Goal: Communication & Community: Answer question/provide support

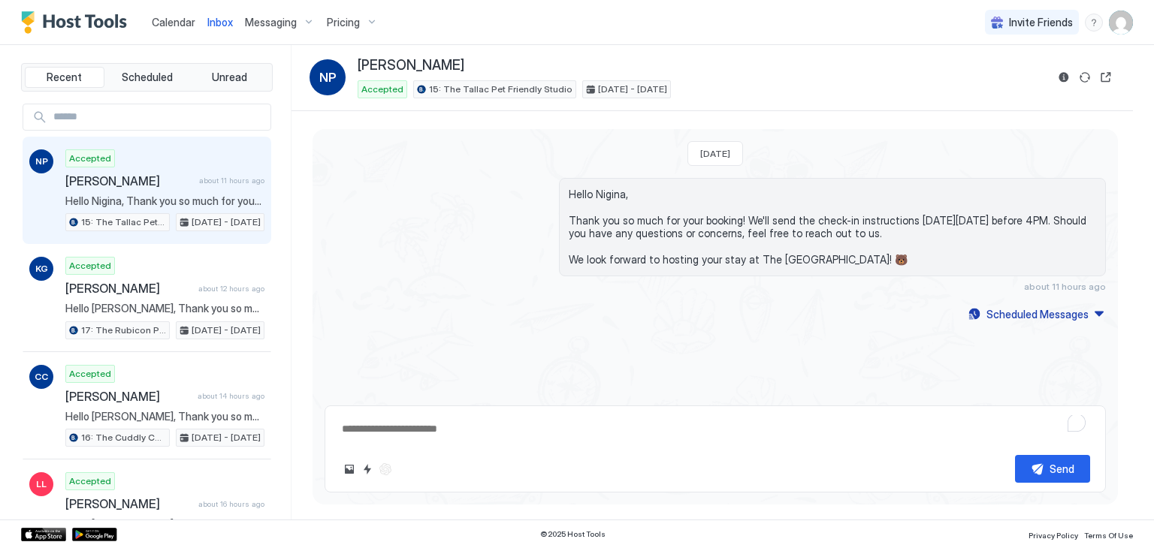
type textarea "*"
click at [177, 32] on div "Calendar" at bounding box center [174, 22] width 56 height 28
click at [180, 30] on div "Calendar" at bounding box center [174, 22] width 56 height 28
click at [171, 23] on span "Calendar" at bounding box center [174, 22] width 44 height 13
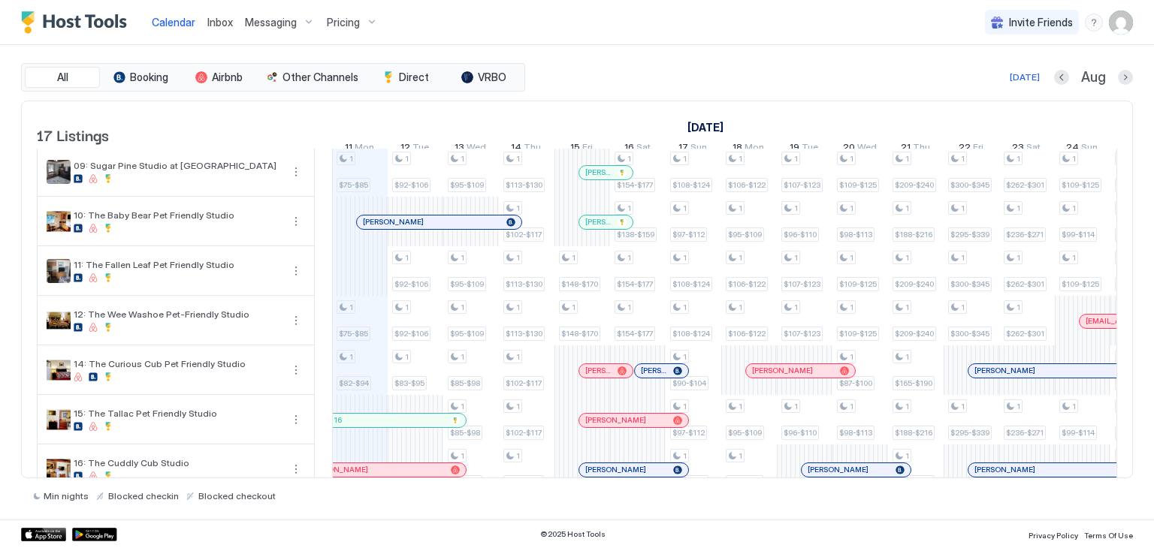
scroll to position [533, 0]
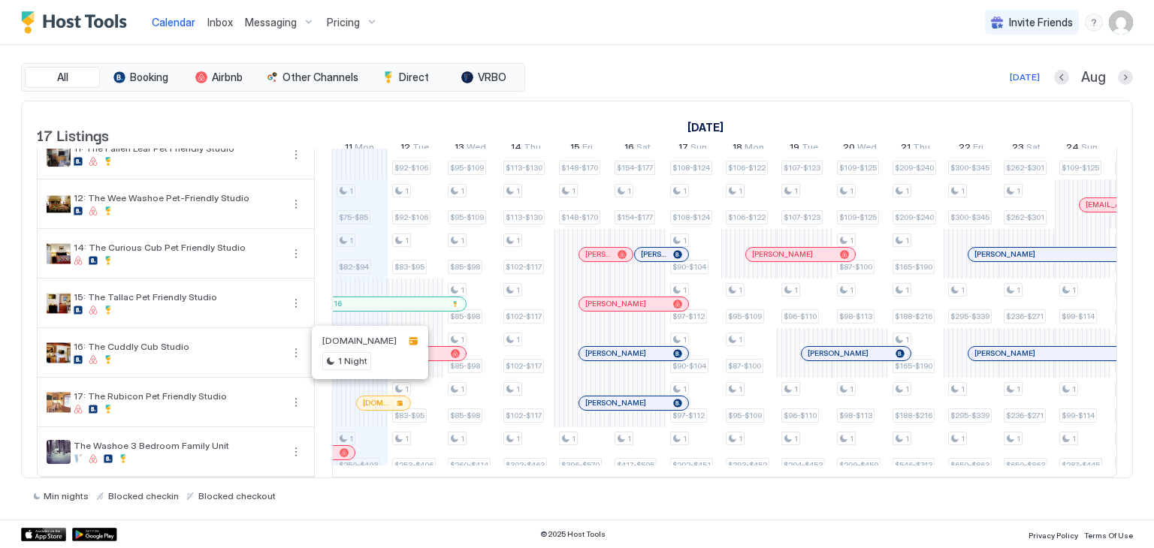
click at [380, 397] on div at bounding box center [381, 403] width 12 height 12
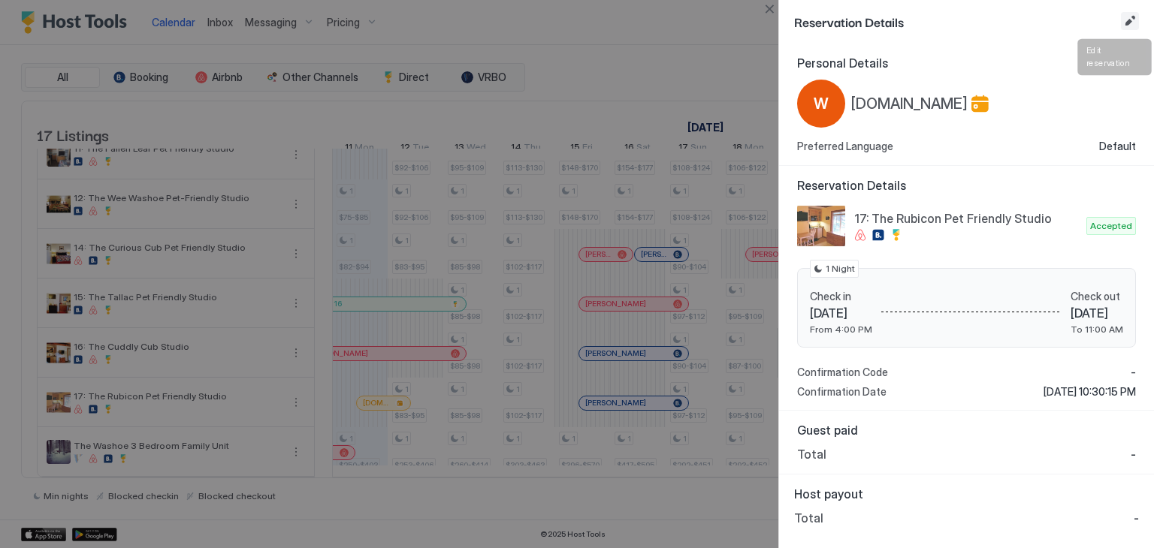
click at [1128, 25] on button "Edit reservation" at bounding box center [1130, 21] width 18 height 18
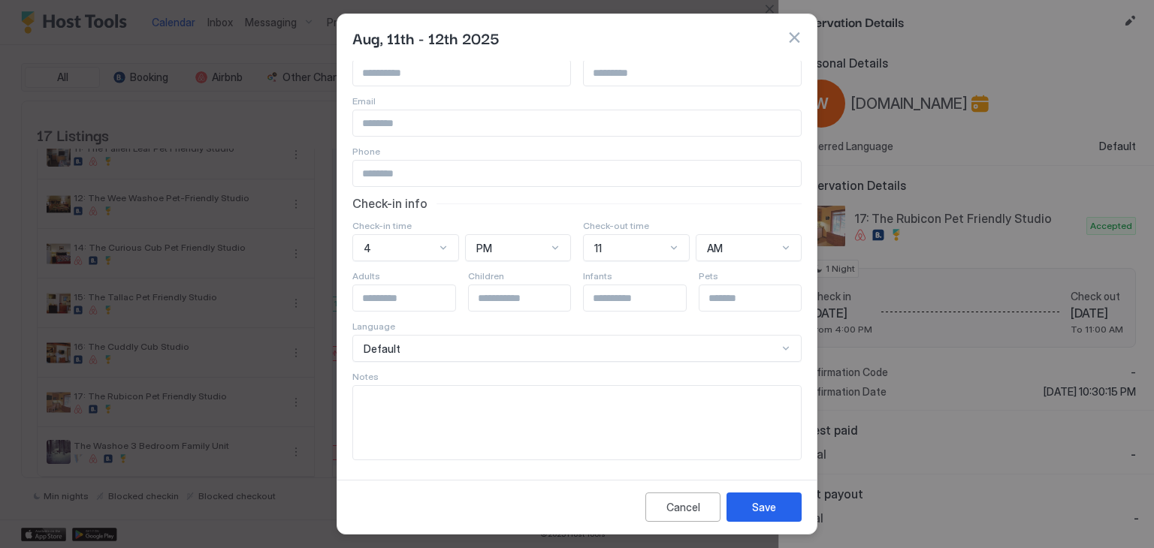
scroll to position [0, 0]
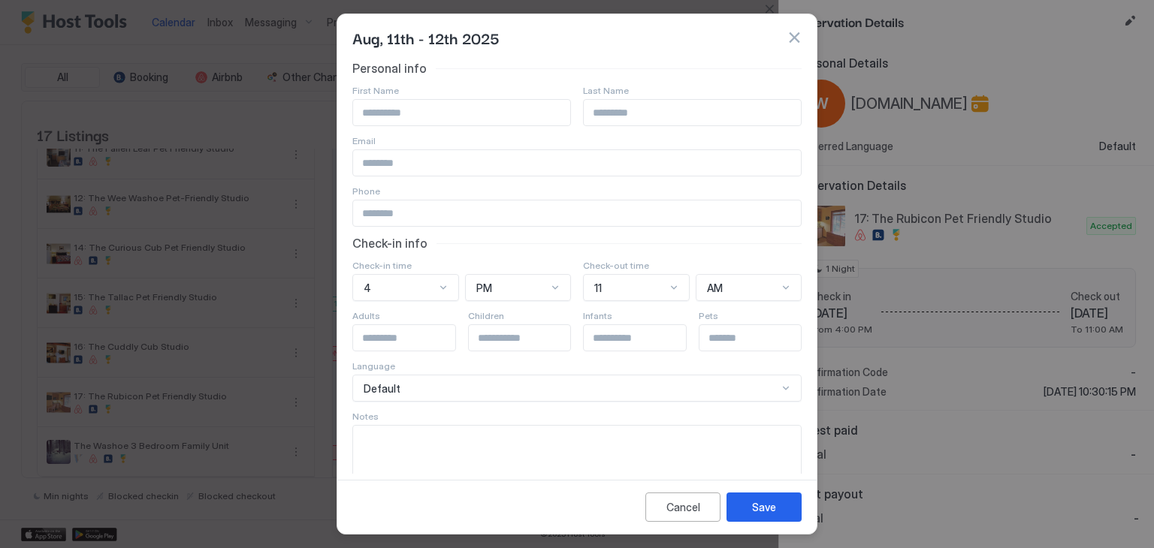
click at [796, 38] on button "button" at bounding box center [794, 37] width 15 height 15
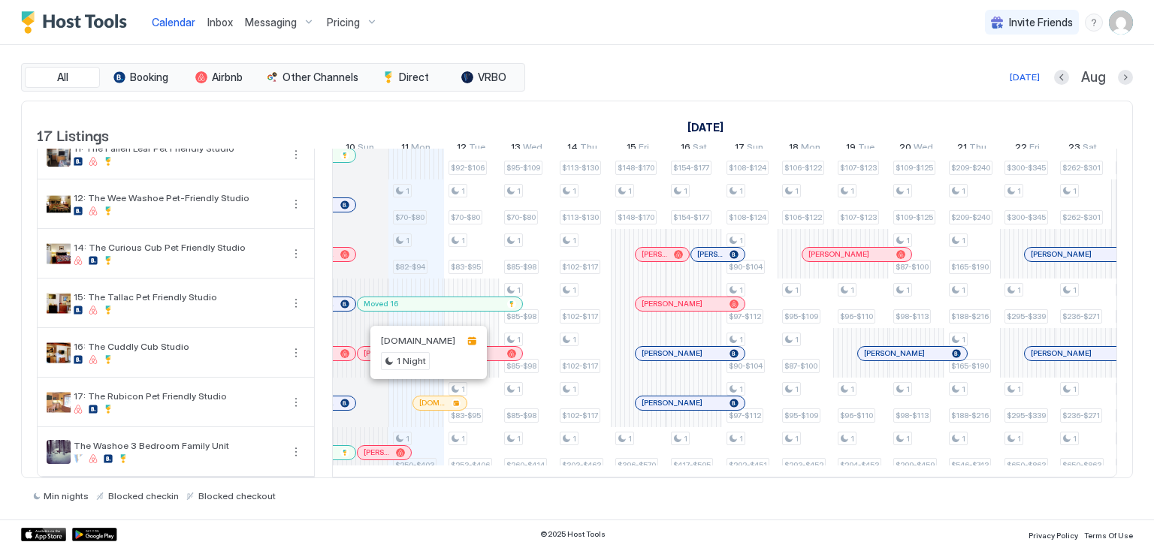
click at [430, 397] on div at bounding box center [430, 403] width 12 height 12
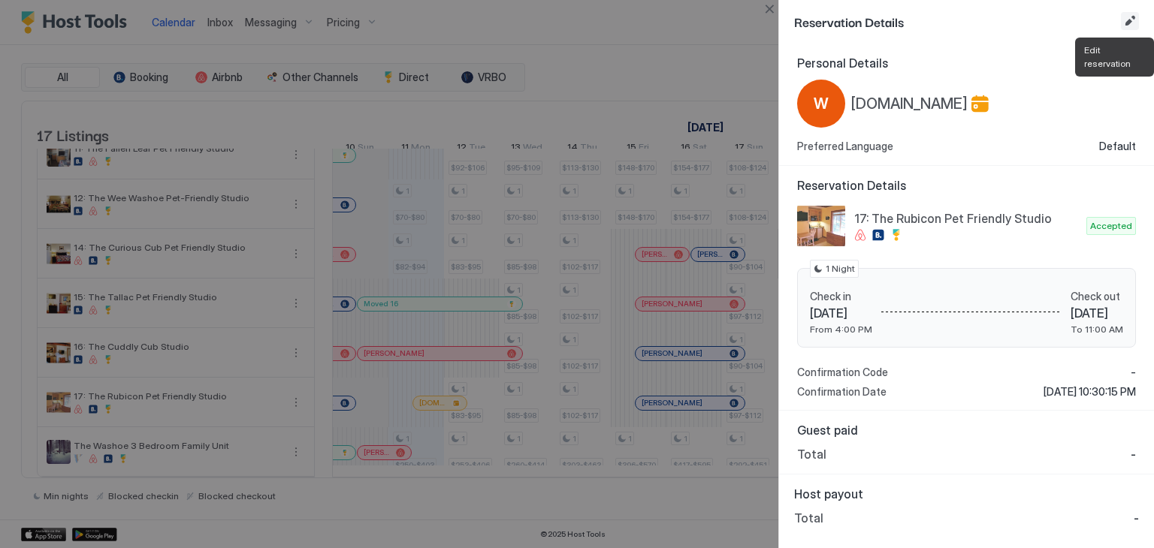
click at [1128, 28] on button "Edit reservation" at bounding box center [1130, 21] width 18 height 18
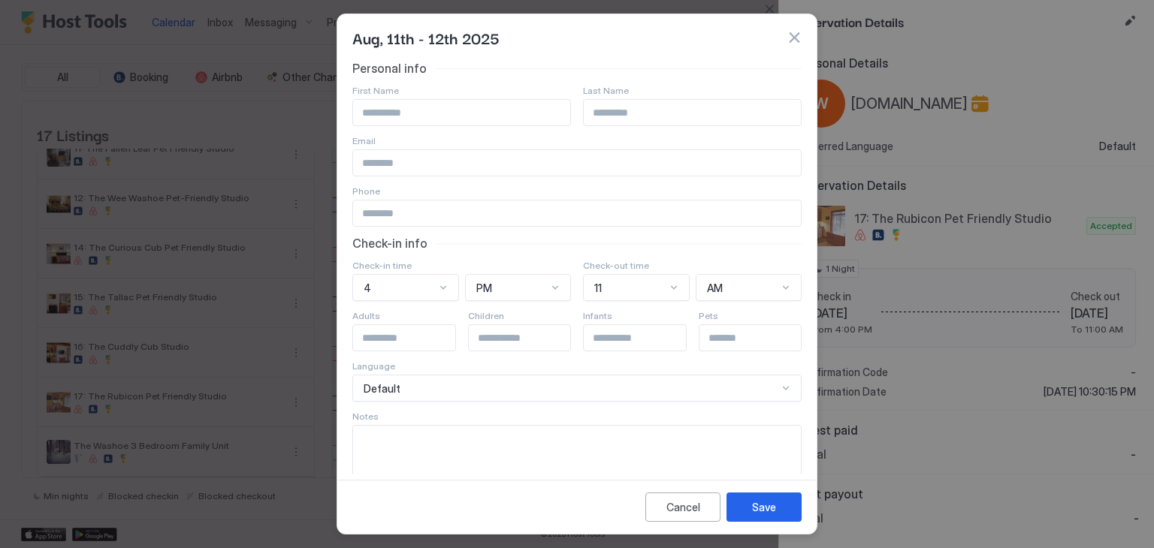
click at [429, 157] on input "Input Field" at bounding box center [577, 163] width 448 height 26
paste input "**********"
type input "**********"
click at [458, 107] on input "Input Field" at bounding box center [461, 113] width 217 height 26
type input "*"
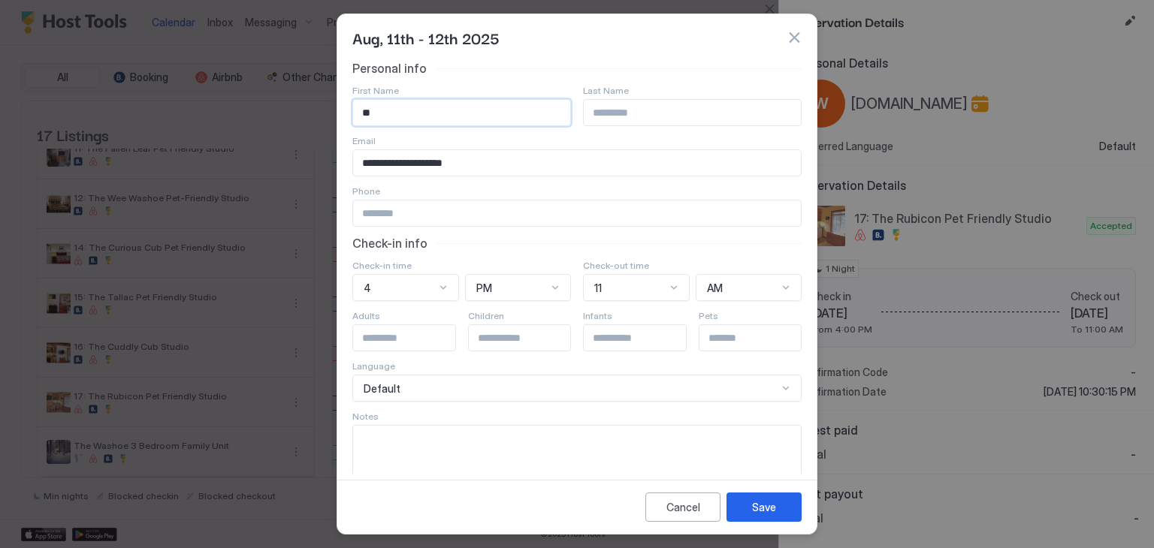
type input "**"
click at [606, 116] on input "Input Field" at bounding box center [692, 113] width 217 height 26
type input "********"
click at [449, 211] on input "Input Field" at bounding box center [577, 214] width 448 height 26
paste input "**********"
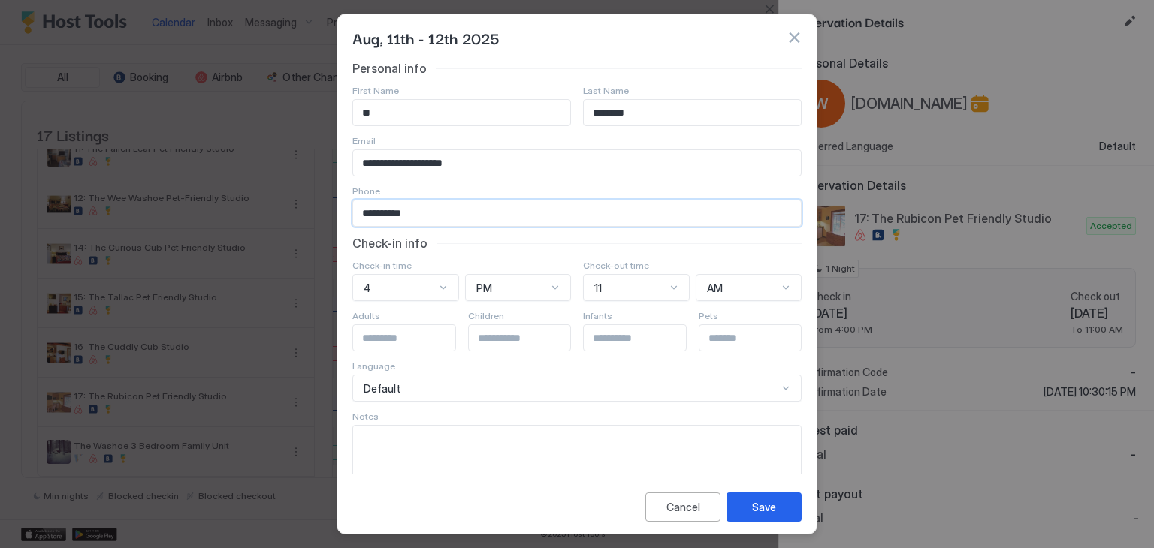
type input "**********"
click at [479, 239] on div "Check-in info" at bounding box center [576, 243] width 449 height 15
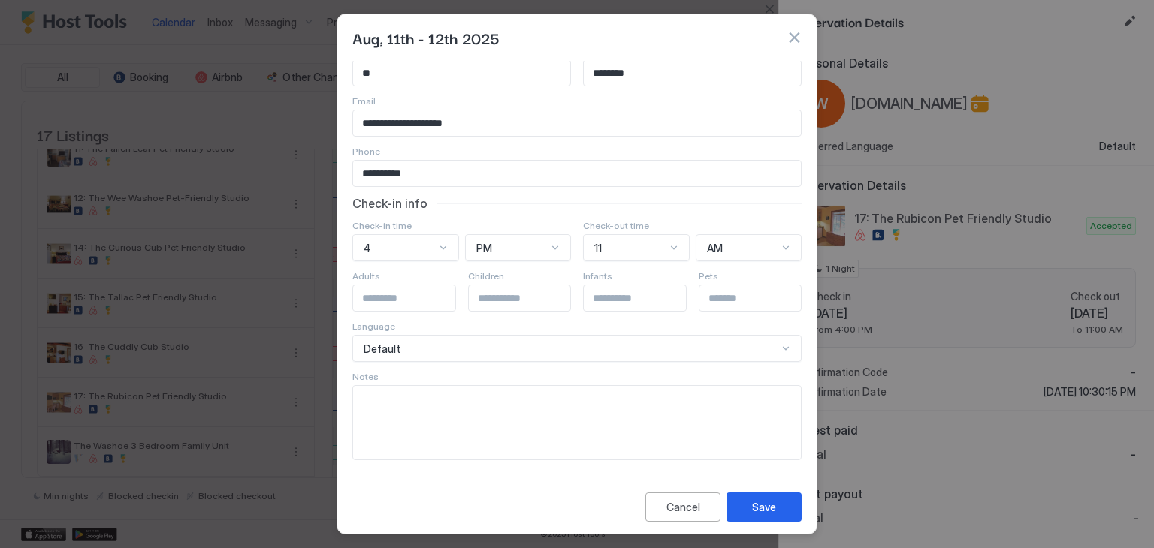
click at [394, 397] on textarea "Input Field" at bounding box center [577, 423] width 448 height 74
paste textarea "**********"
type textarea "**********"
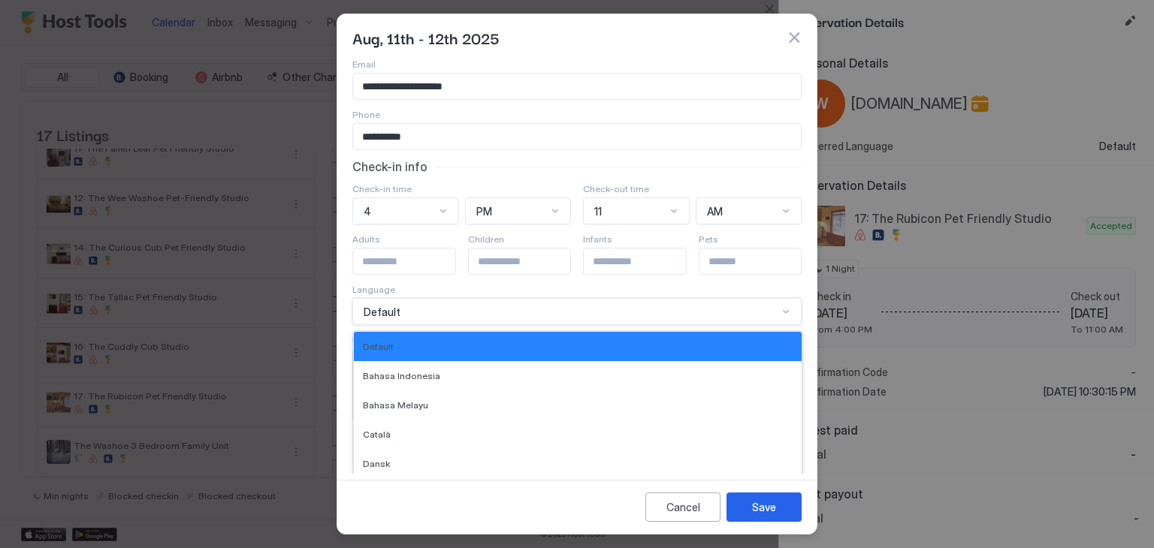
click at [488, 325] on div "30 results available. Use Up and Down to choose options, press Enter to select …" at bounding box center [576, 311] width 449 height 27
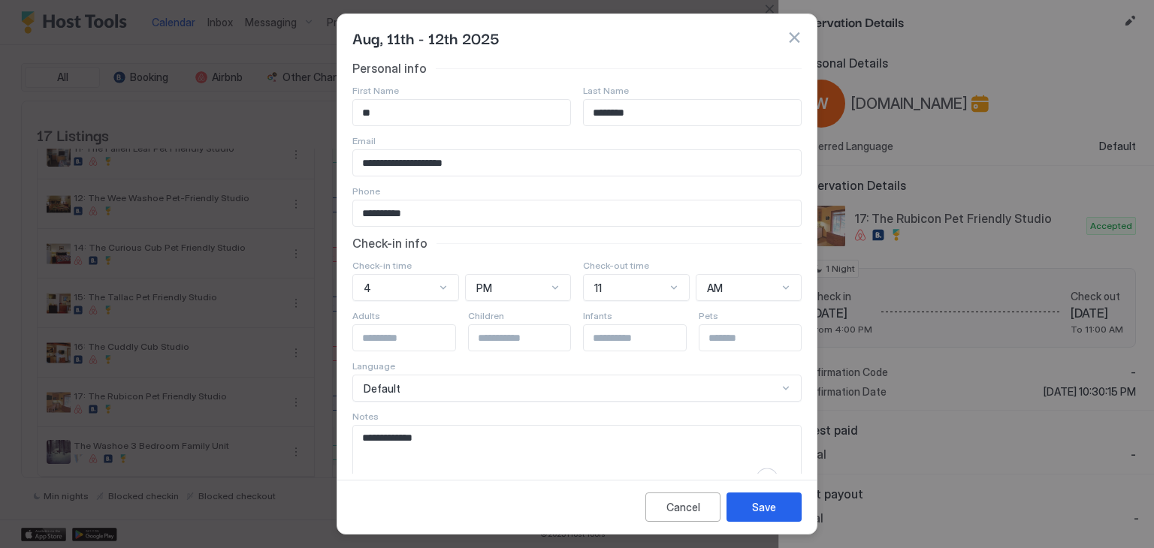
click at [569, 96] on div "Phone" at bounding box center [461, 90] width 219 height 11
click at [782, 512] on button "Save" at bounding box center [763, 507] width 75 height 29
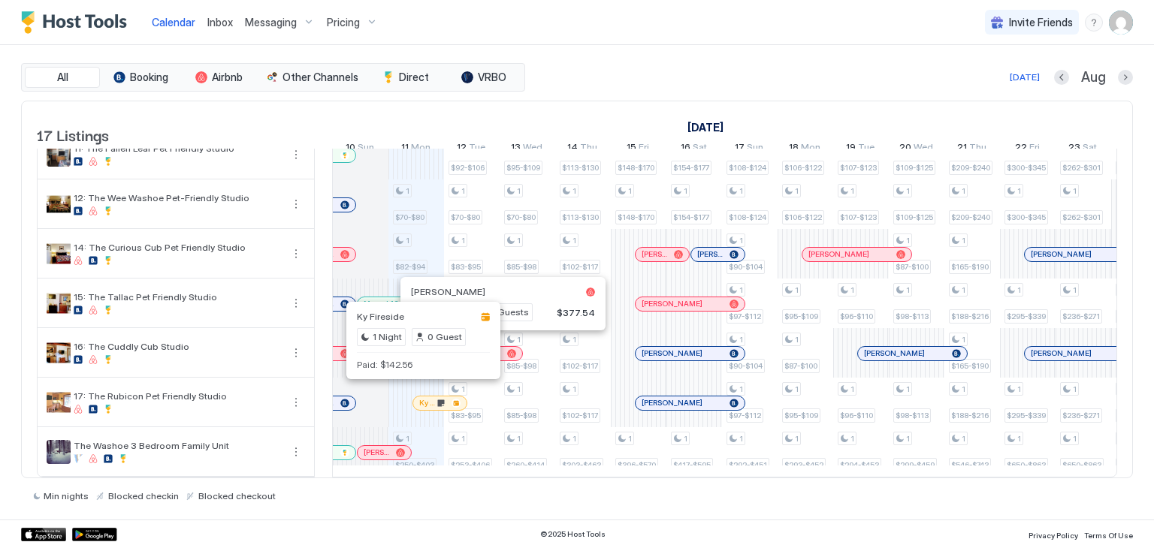
click at [421, 397] on div at bounding box center [421, 403] width 12 height 12
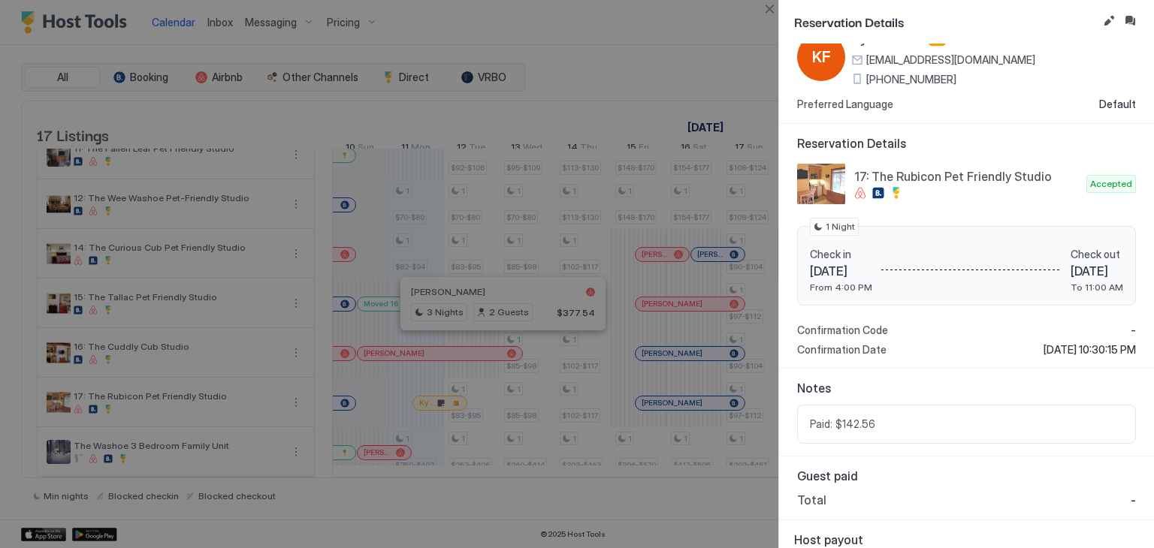
scroll to position [45, 0]
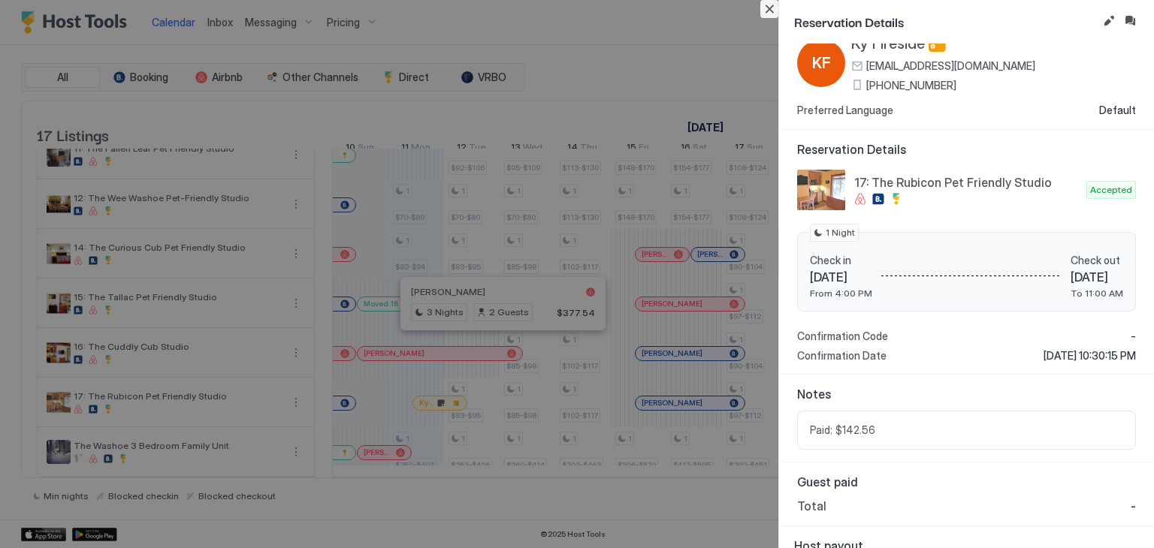
click at [766, 7] on button "Close" at bounding box center [769, 9] width 18 height 18
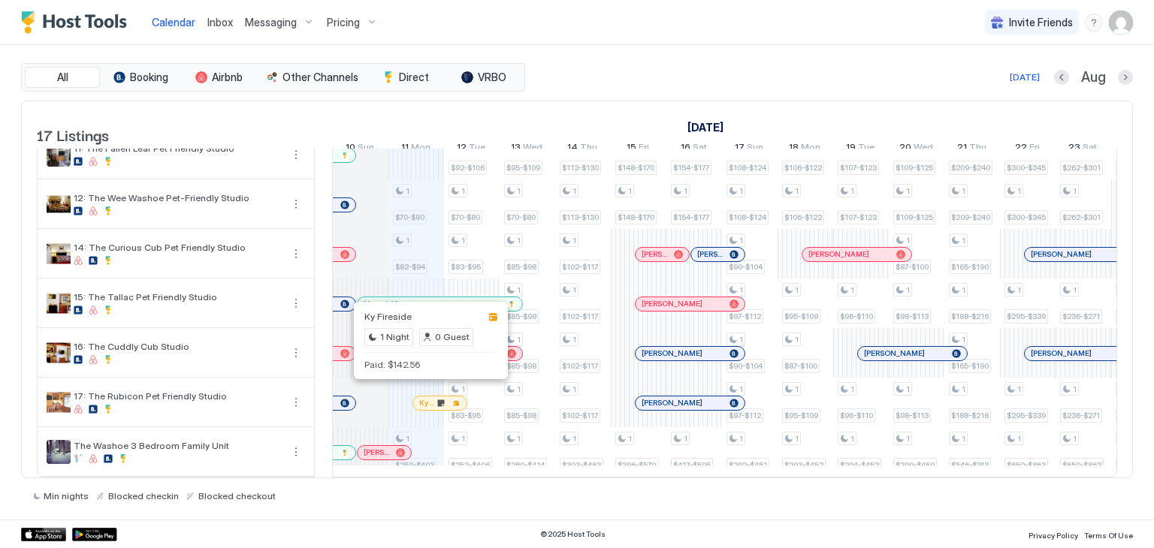
click at [428, 397] on div at bounding box center [429, 403] width 12 height 12
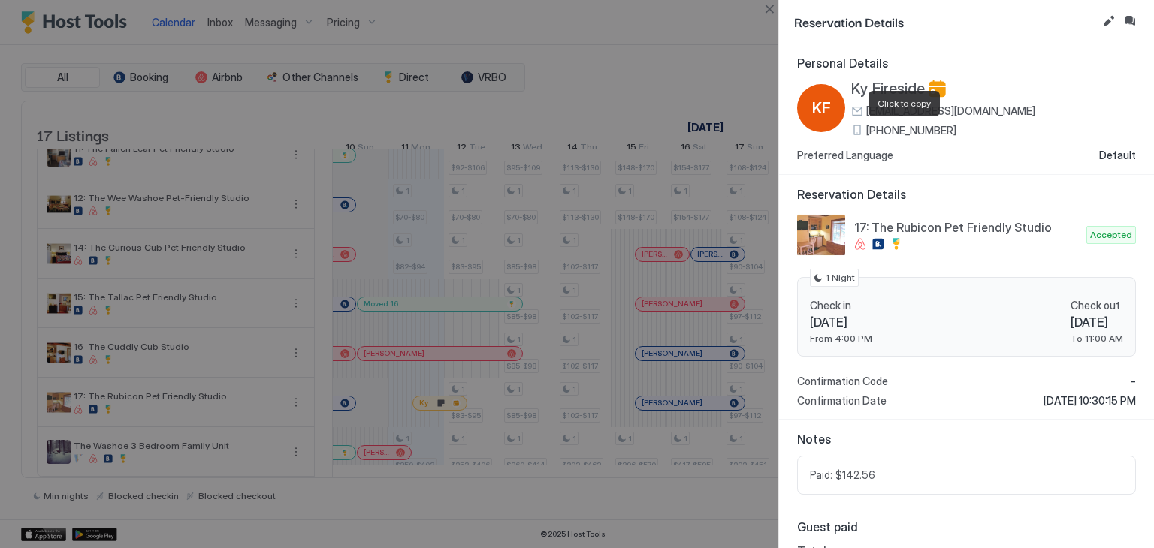
click at [917, 130] on span "(815) 600-9387" at bounding box center [911, 131] width 90 height 14
click at [884, 83] on span "Ky Fireside" at bounding box center [888, 89] width 74 height 19
click at [772, 7] on button "Close" at bounding box center [769, 9] width 18 height 18
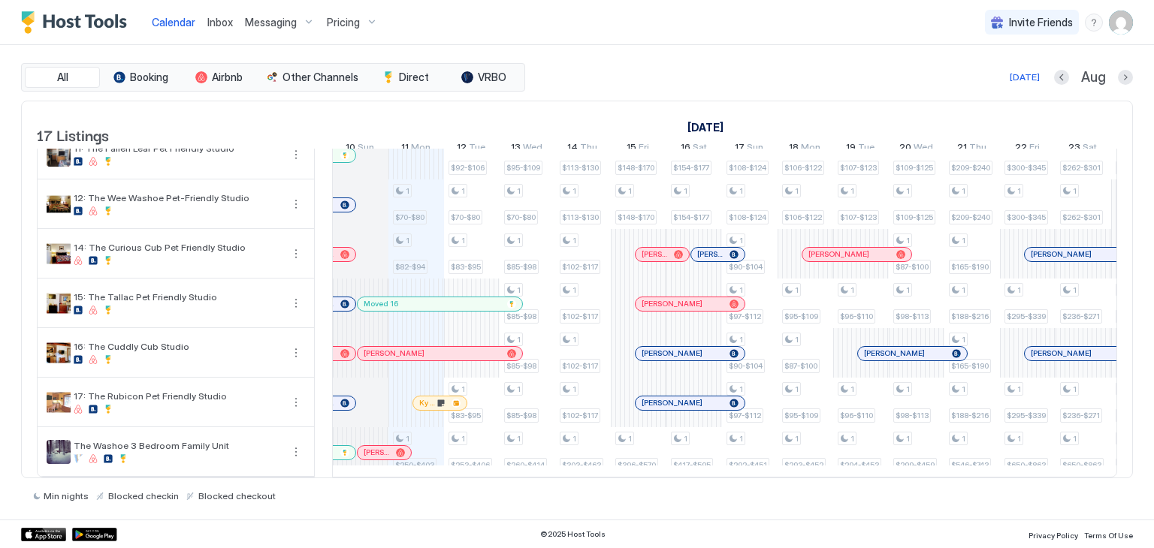
click at [221, 11] on div "Inbox" at bounding box center [220, 22] width 38 height 28
click at [219, 30] on div "Inbox" at bounding box center [220, 22] width 38 height 28
click at [213, 26] on span "Inbox" at bounding box center [220, 22] width 26 height 13
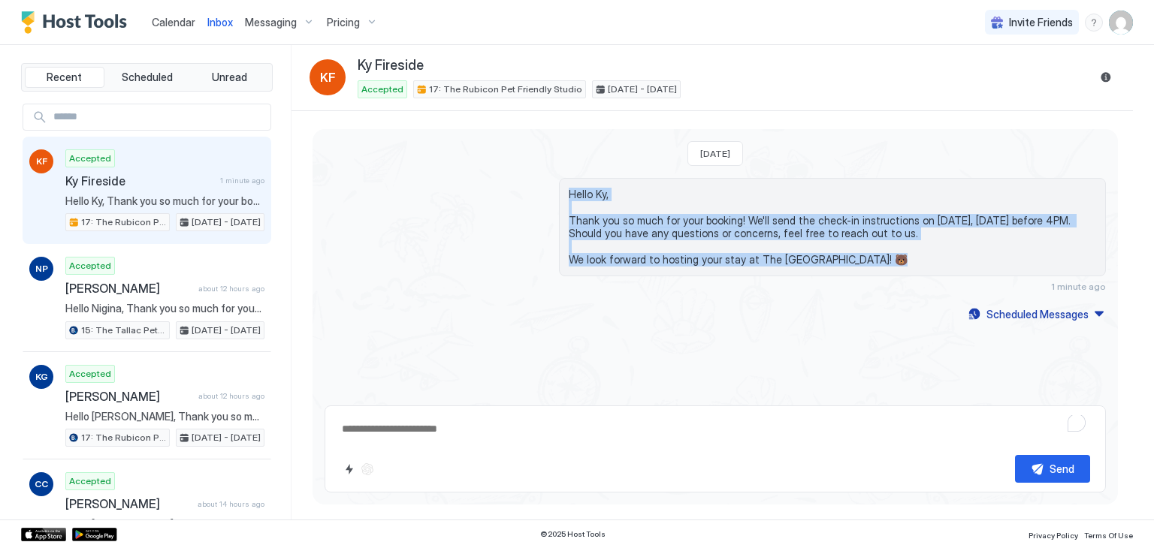
drag, startPoint x: 862, startPoint y: 262, endPoint x: 533, endPoint y: 186, distance: 337.7
click at [533, 186] on div "Hello Ky, Thank you so much for your booking! We'll send the check-in instructi…" at bounding box center [715, 235] width 781 height 114
copy span "Hello Ky, Thank you so much for your booking! We'll send the check-in instructi…"
click at [986, 309] on button "Scheduled Messages" at bounding box center [1036, 314] width 140 height 20
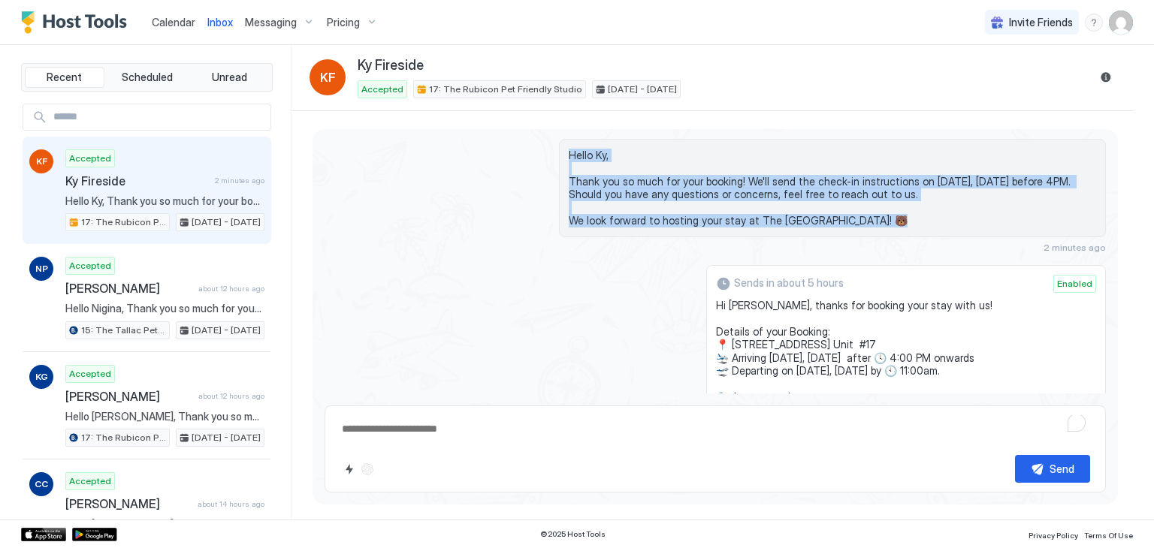
scroll to position [18, 0]
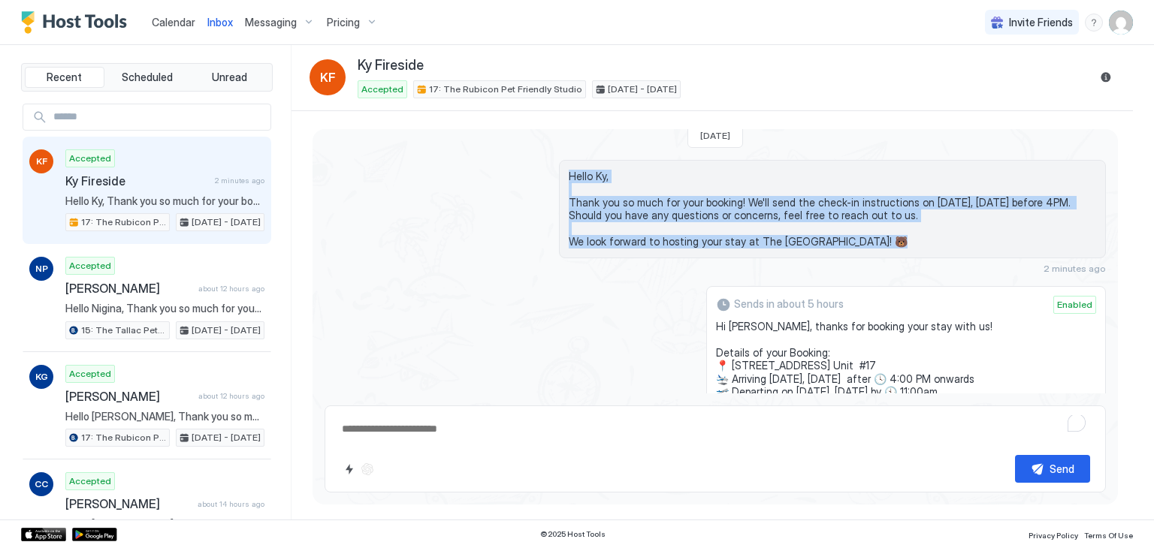
drag, startPoint x: 816, startPoint y: 297, endPoint x: 723, endPoint y: 325, distance: 96.5
click at [723, 325] on div "Sends in about 5 hours Enabled Hi Ky, thanks for booking your stay with us! Det…" at bounding box center [906, 463] width 400 height 355
copy span "Hi Ky, thanks for booking your stay with us! Details of your Booking: 📍 751 Eme…"
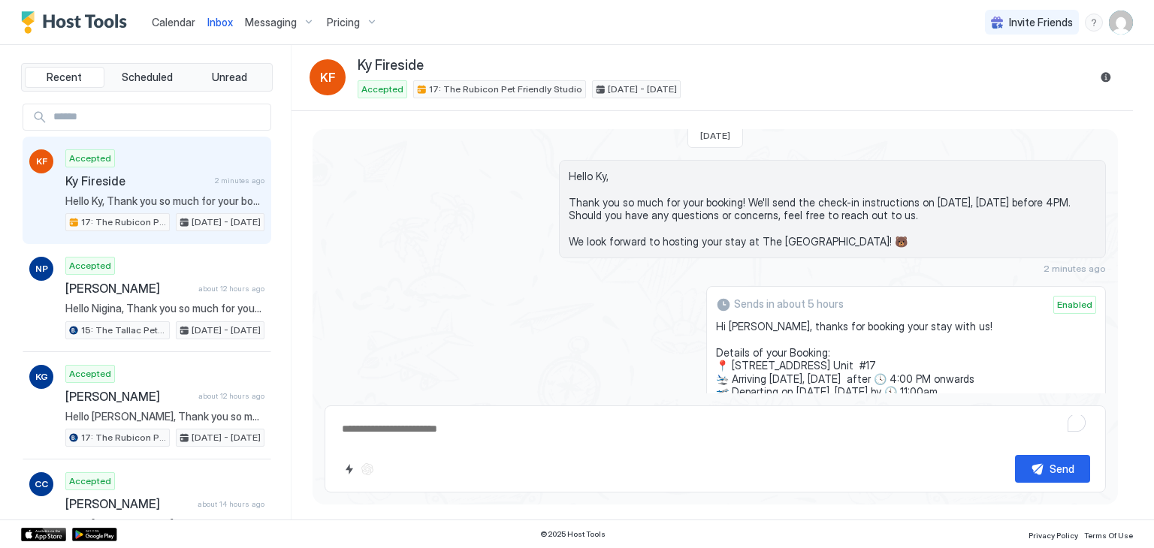
click at [503, 277] on div "Today Hello Ky, Thank you so much for your booking! We'll send the check-in ins…" at bounding box center [715, 392] width 805 height 563
click at [444, 265] on div "Hello Ky, Thank you so much for your booking! We'll send the check-in instructi…" at bounding box center [715, 217] width 781 height 114
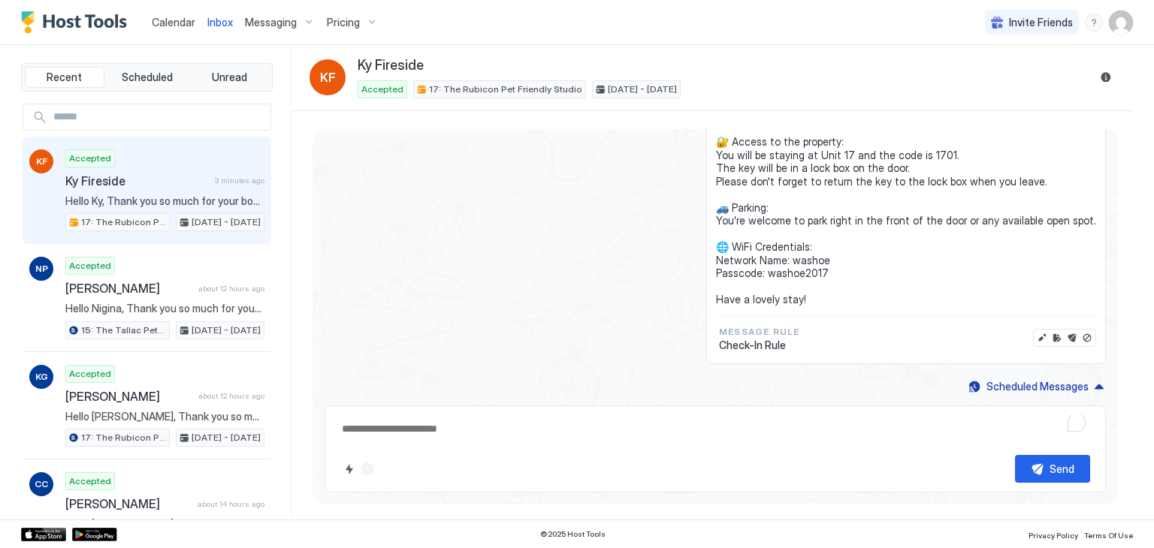
scroll to position [0, 0]
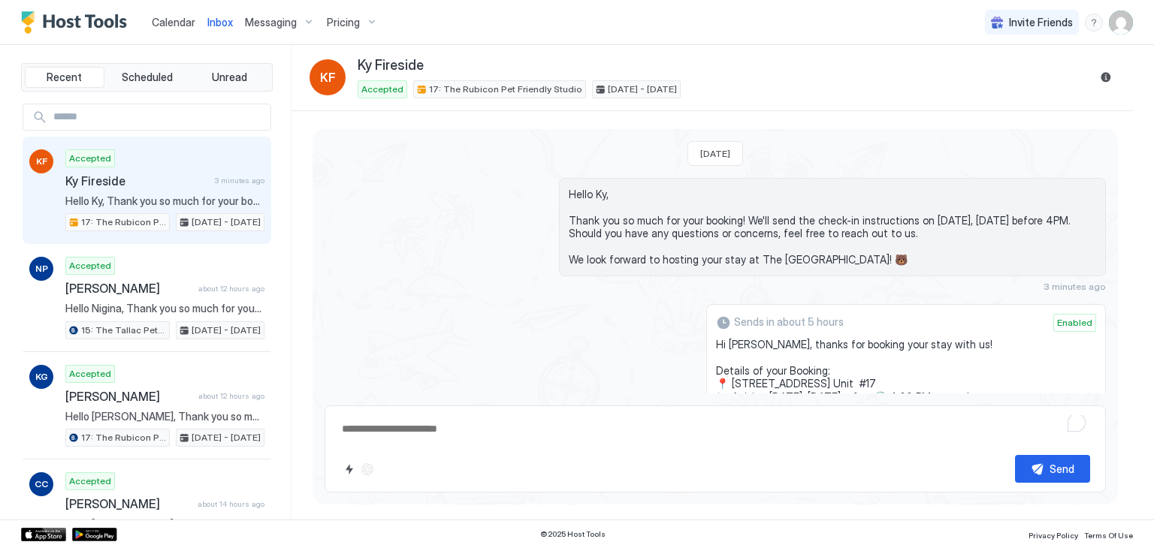
click at [169, 29] on link "Calendar" at bounding box center [174, 22] width 44 height 16
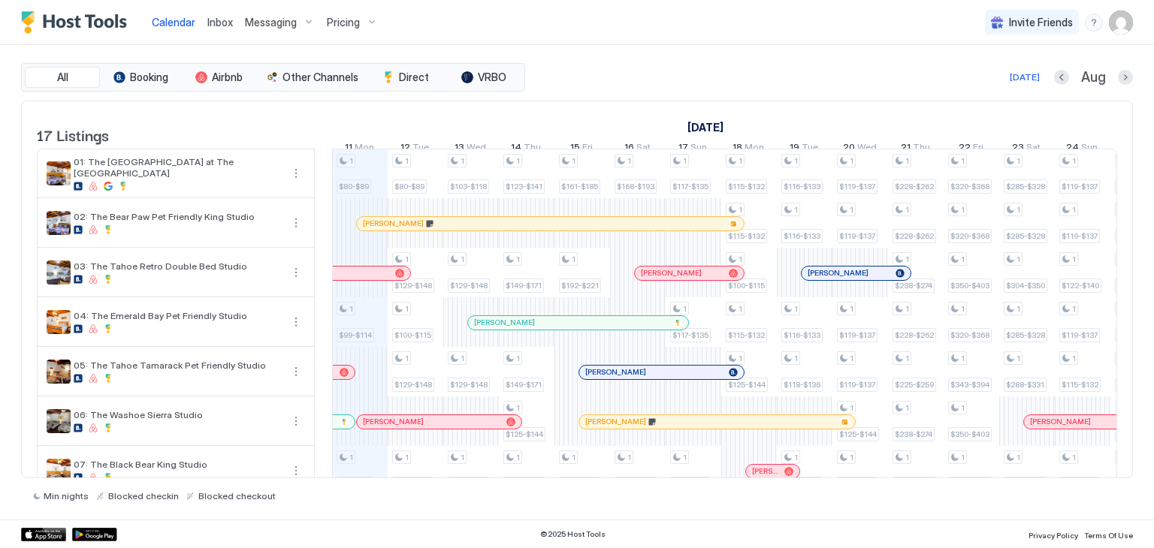
click at [464, 230] on div at bounding box center [465, 224] width 12 height 12
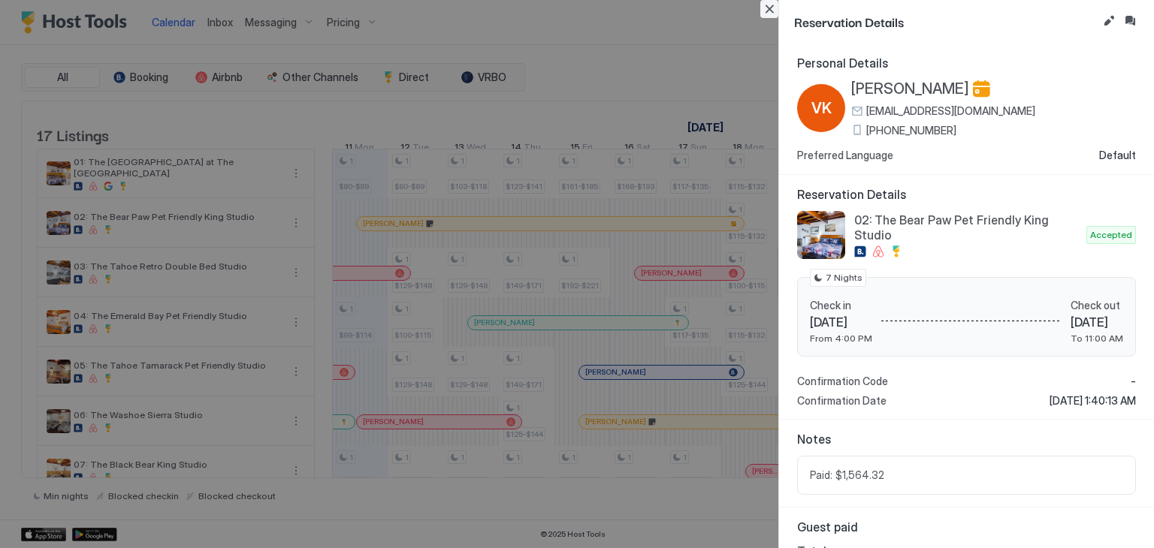
click at [768, 7] on button "Close" at bounding box center [769, 9] width 18 height 18
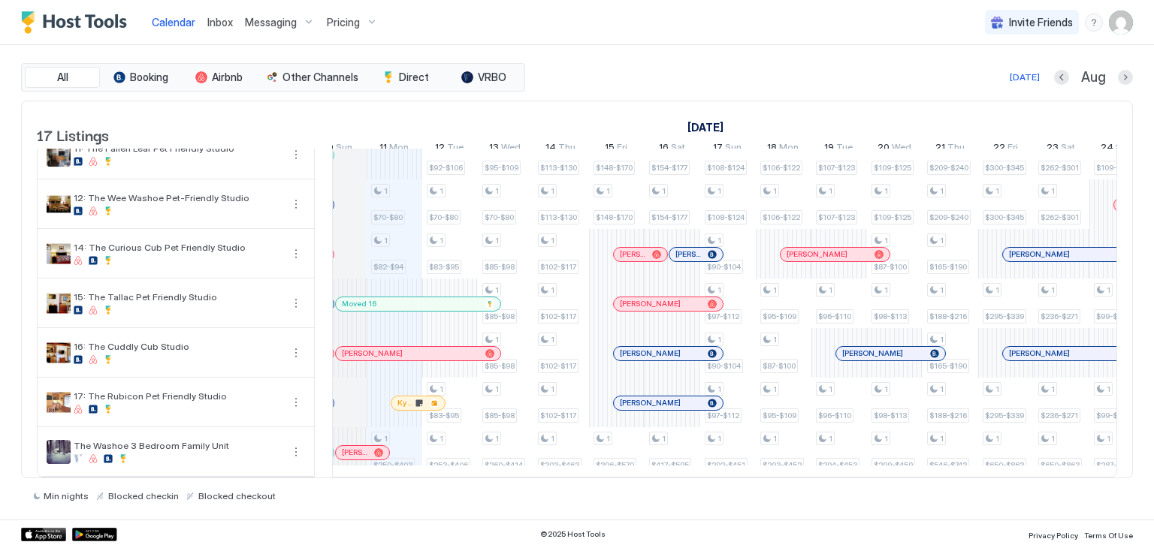
scroll to position [0, 768]
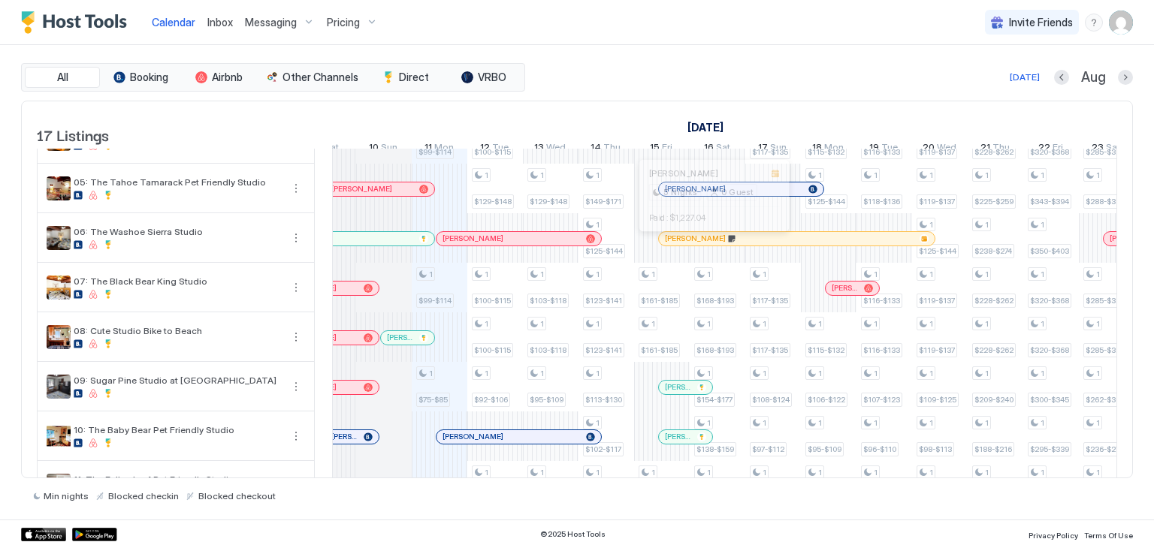
click at [711, 245] on div at bounding box center [711, 239] width 12 height 12
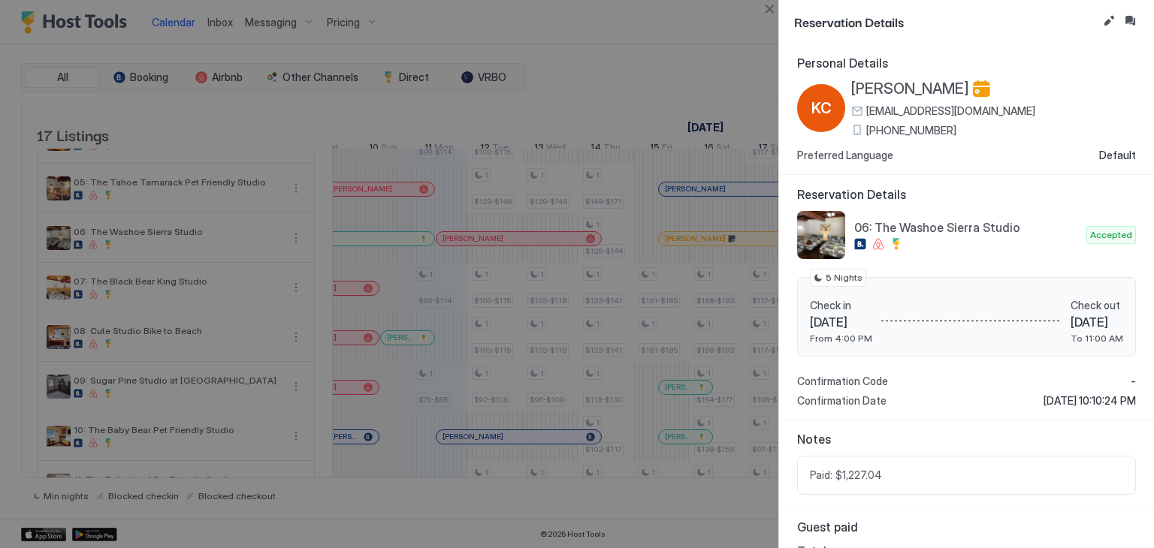
click at [693, 307] on div at bounding box center [577, 274] width 1154 height 548
click at [772, 9] on button "Close" at bounding box center [769, 9] width 18 height 18
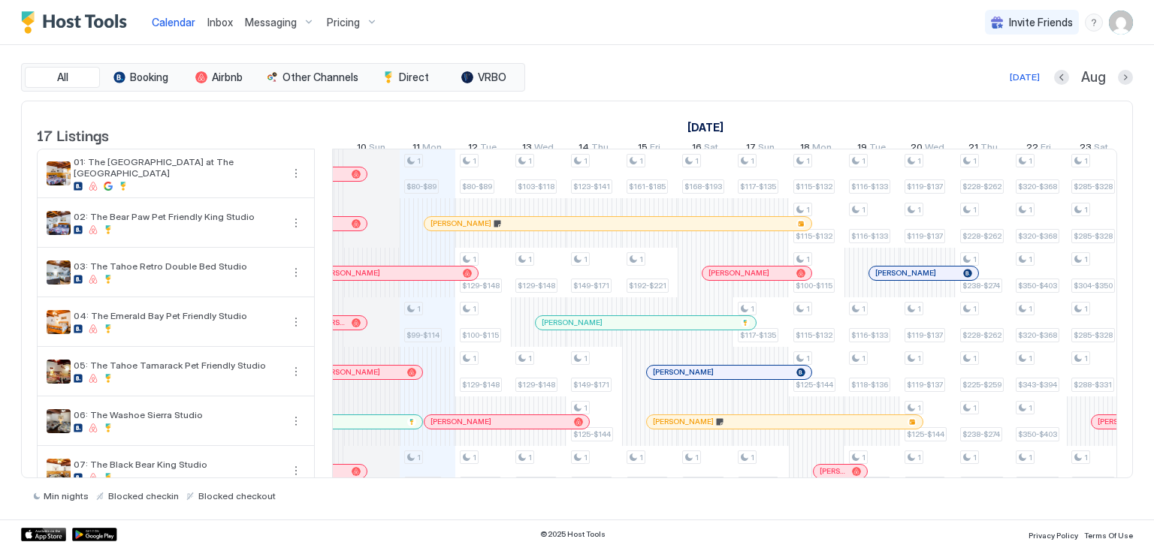
click at [213, 23] on span "Inbox" at bounding box center [220, 22] width 26 height 13
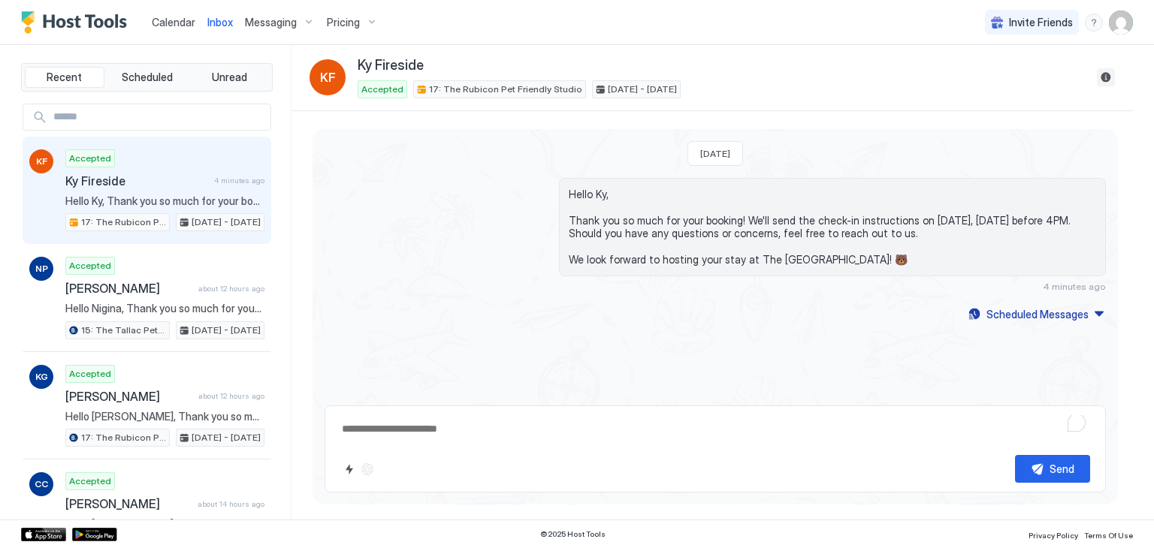
click at [1104, 77] on button "Reservation information" at bounding box center [1106, 77] width 18 height 18
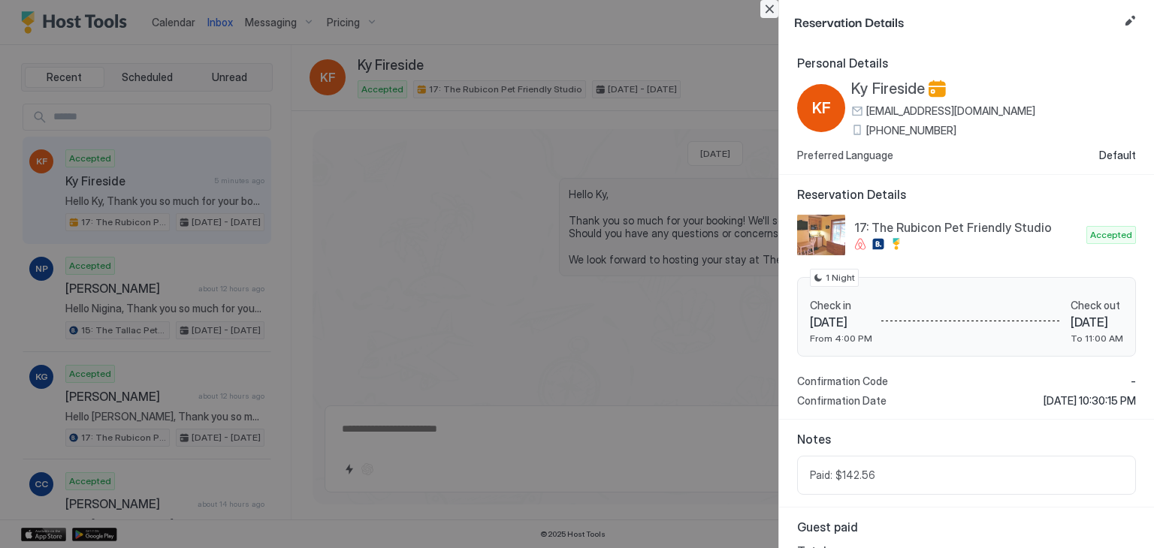
click at [768, 14] on button "Close" at bounding box center [769, 9] width 18 height 18
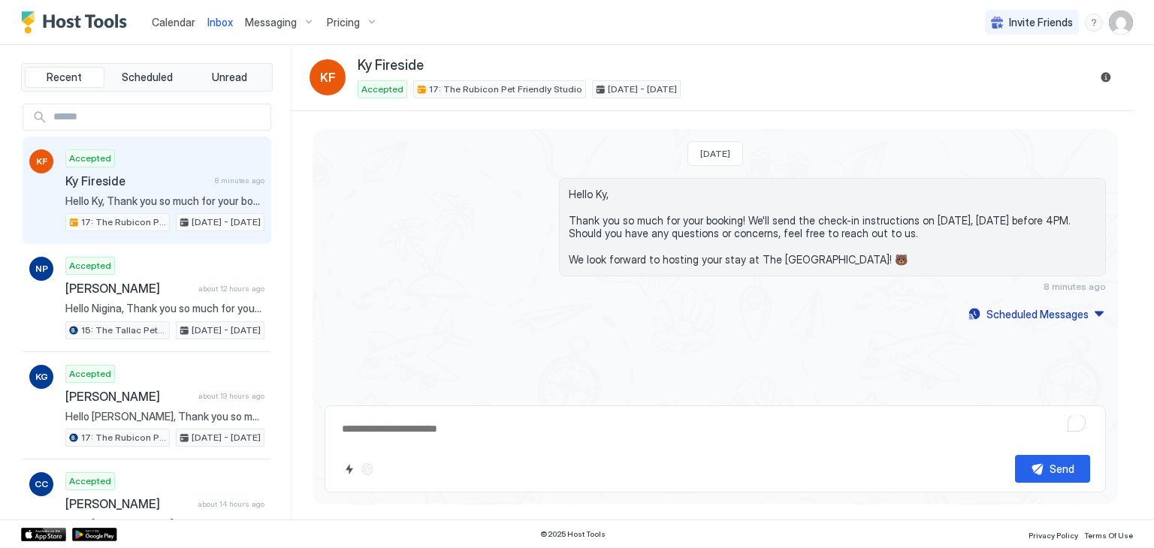
click at [174, 25] on span "Calendar" at bounding box center [174, 22] width 44 height 13
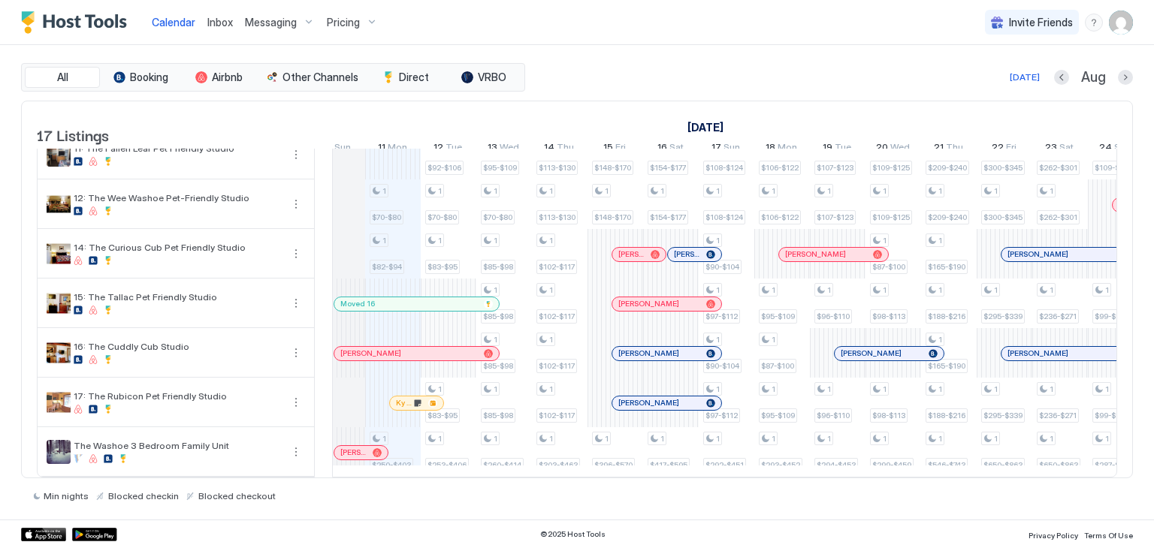
scroll to position [0, 771]
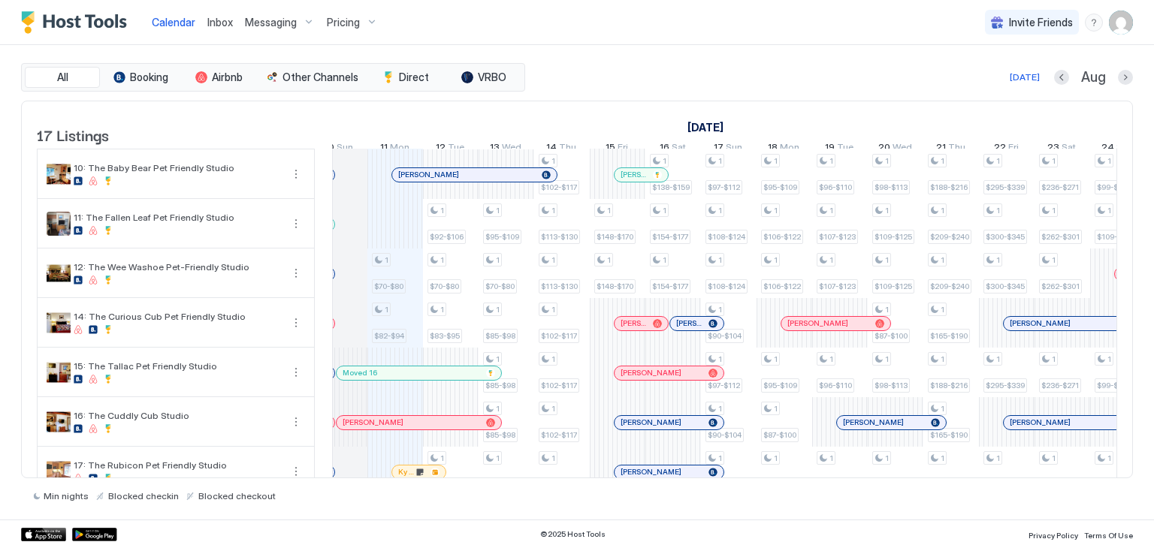
click at [220, 21] on span "Inbox" at bounding box center [220, 22] width 26 height 13
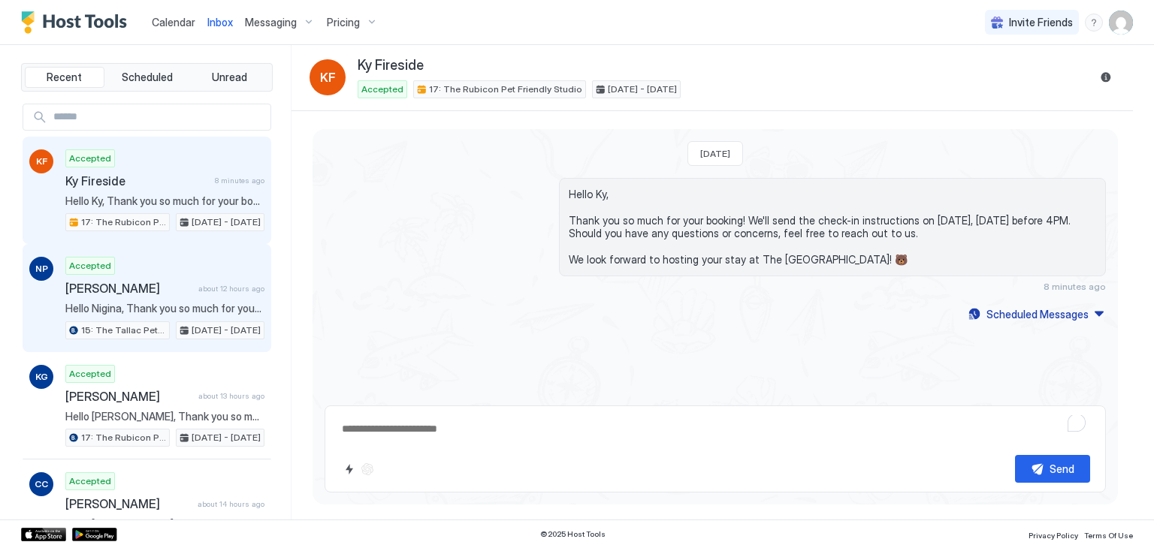
click at [177, 296] on div "Accepted Nigina Phillips about 12 hours ago Hello Nigina, Thank you so much for…" at bounding box center [164, 298] width 199 height 83
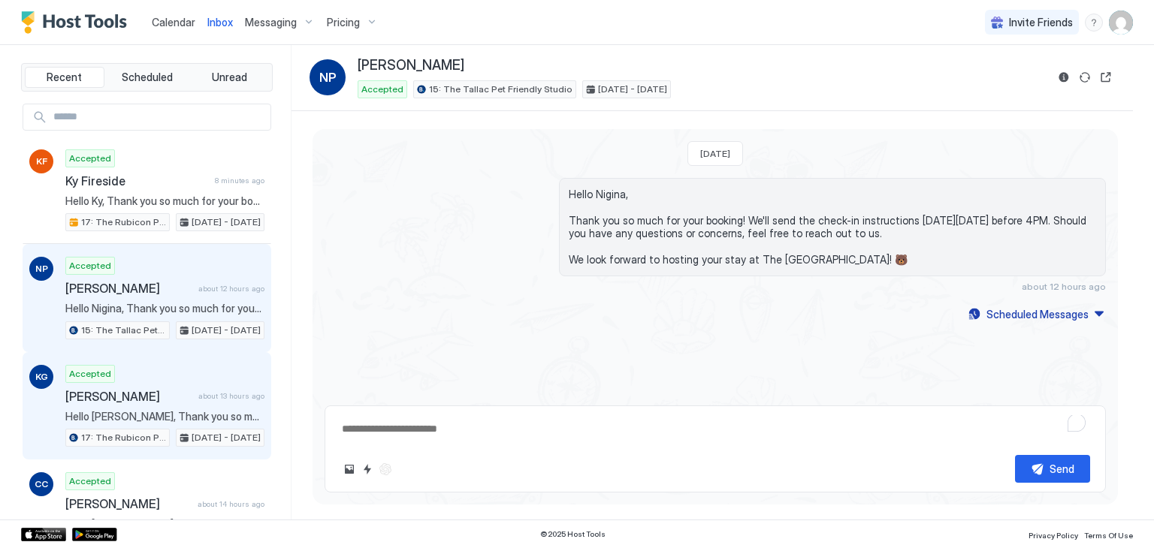
click at [171, 392] on span "[PERSON_NAME]" at bounding box center [128, 396] width 127 height 15
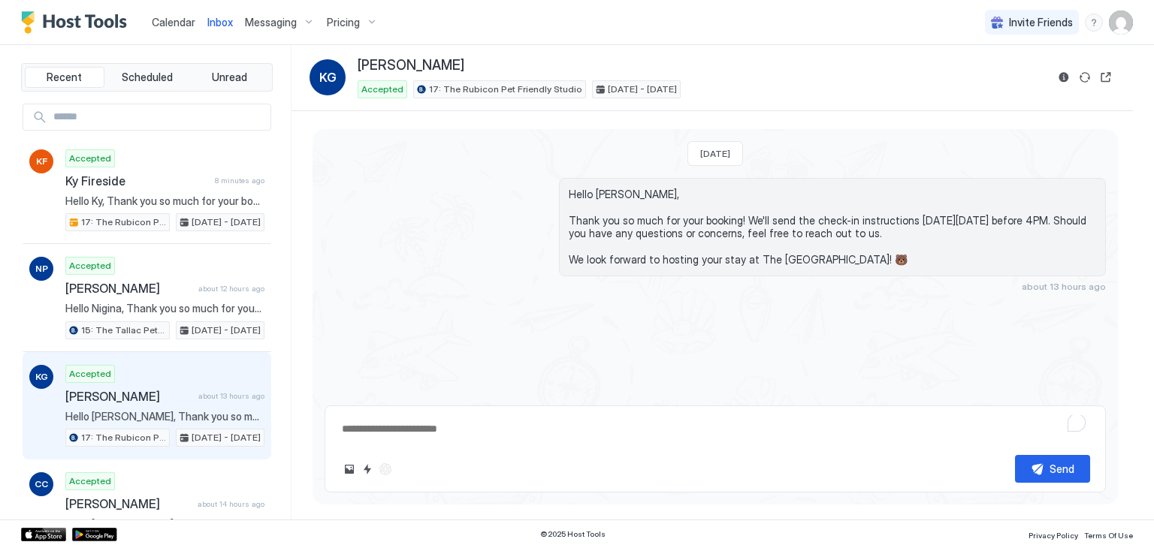
type textarea "*"
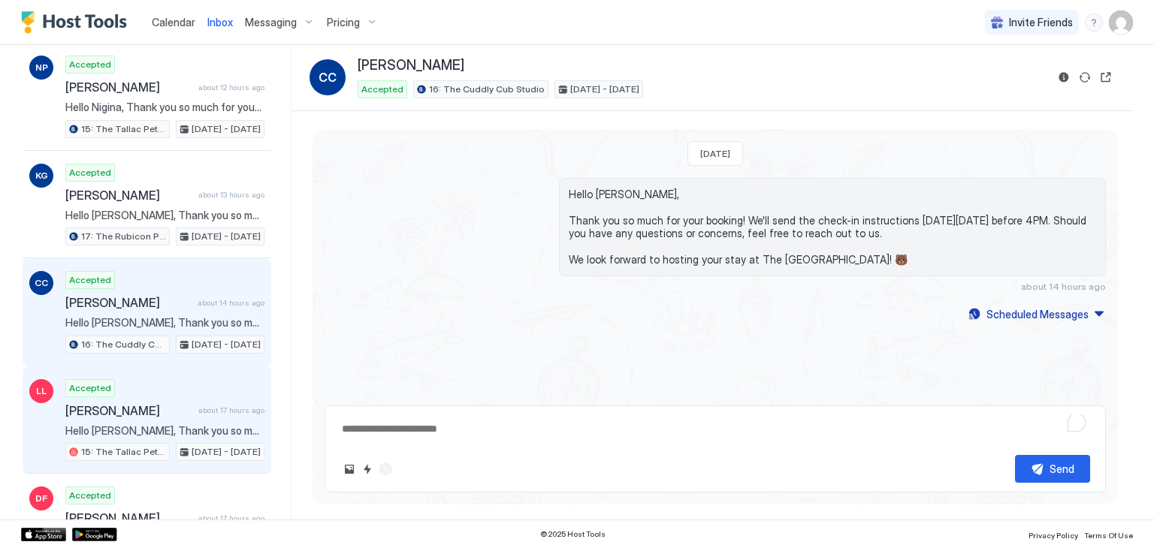
click at [171, 392] on div "Accepted Lisa Li about 17 hours ago Hello Lisa, Thank you so much for your book…" at bounding box center [164, 420] width 199 height 83
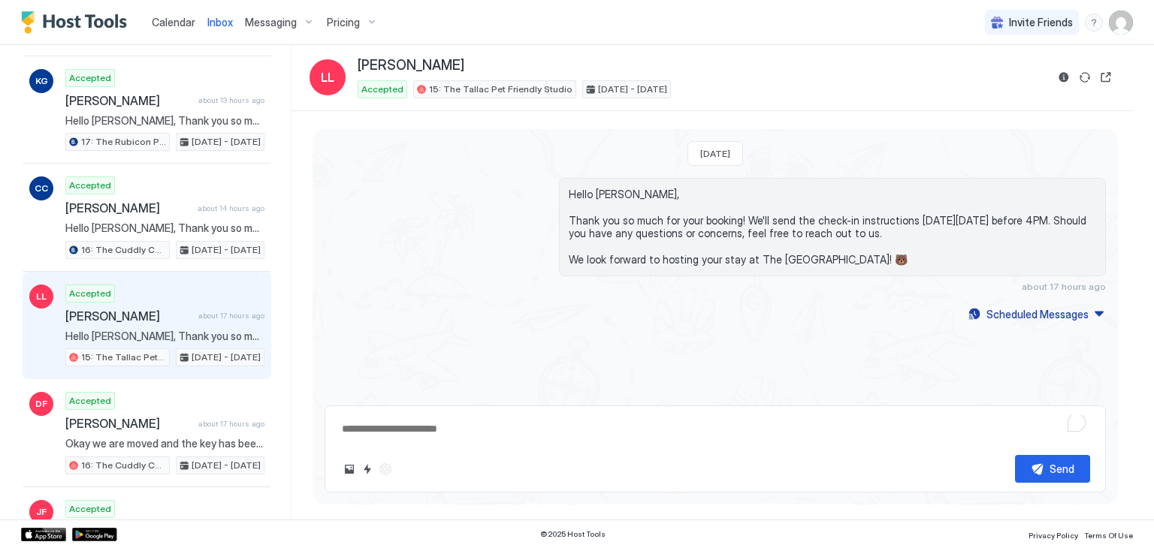
scroll to position [298, 0]
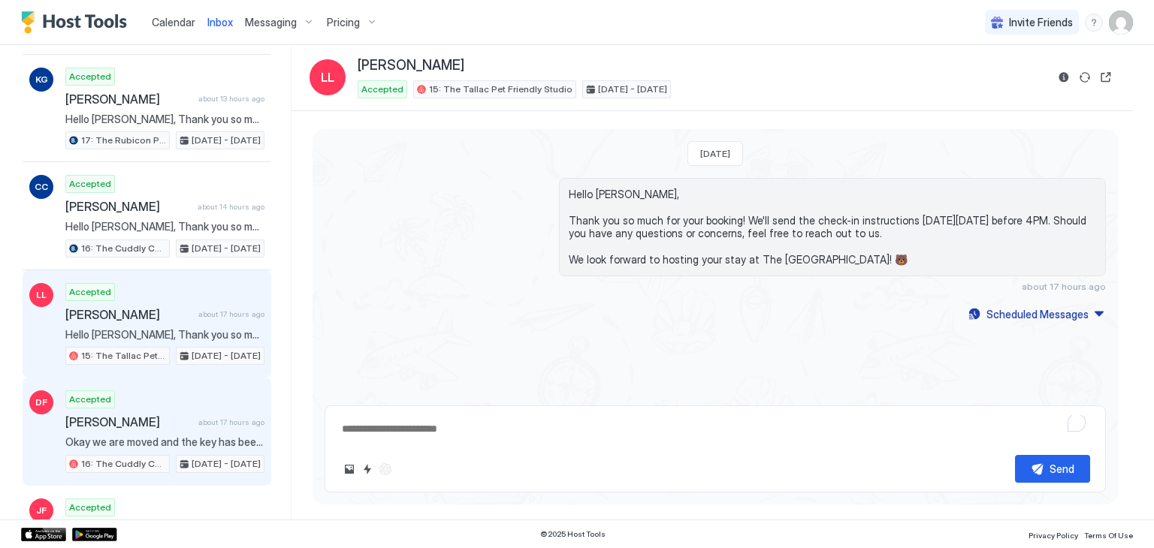
drag, startPoint x: 0, startPoint y: 0, endPoint x: 171, endPoint y: 392, distance: 427.6
click at [171, 392] on div "Accepted Dillon Fulmer about 17 hours ago Okay we are moved and the key has bee…" at bounding box center [164, 432] width 199 height 83
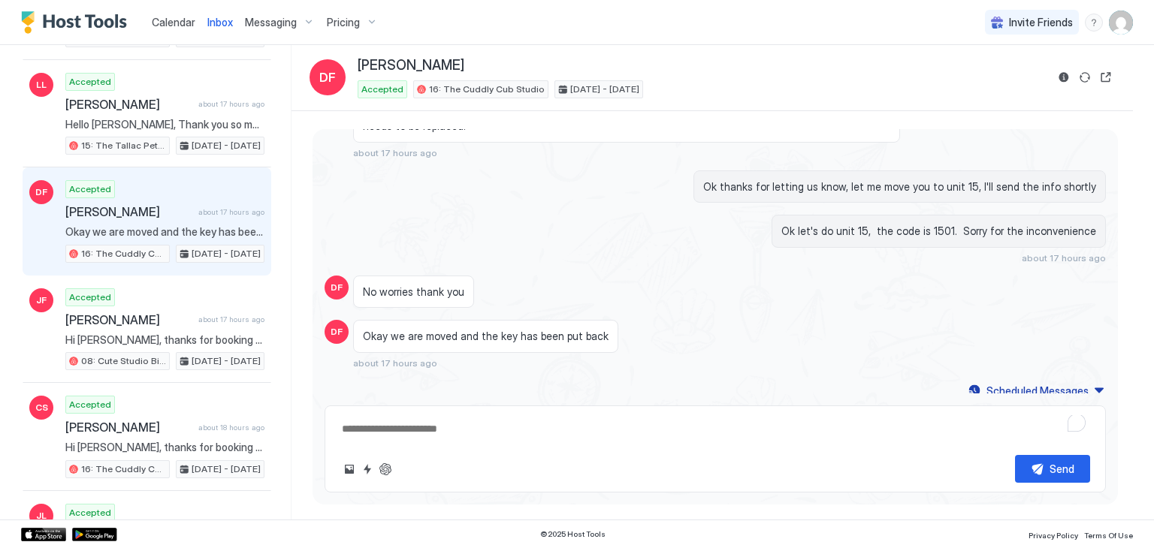
scroll to position [513, 0]
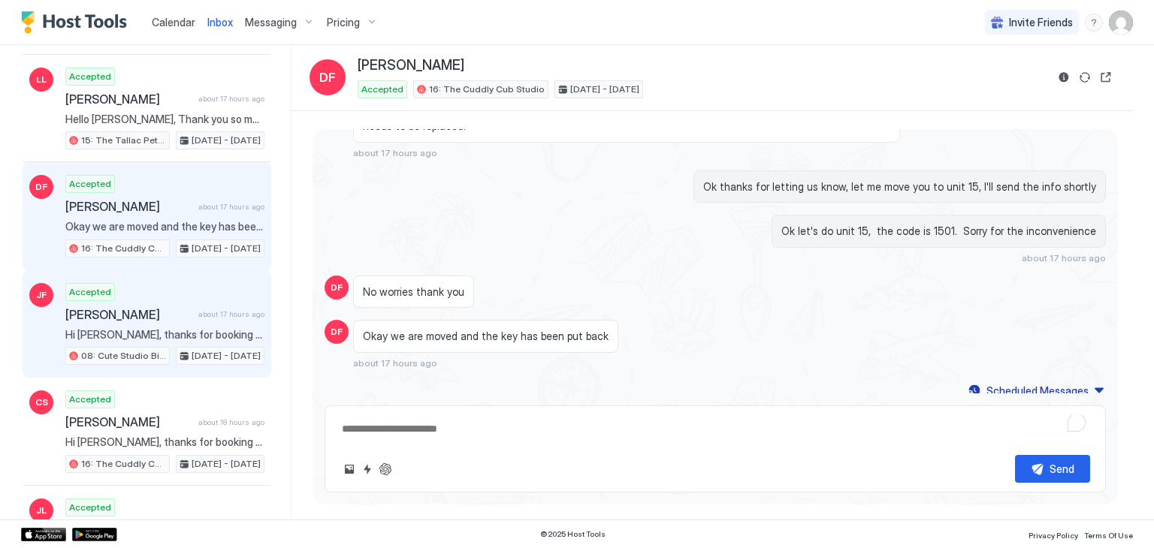
click at [185, 328] on span "Hi [PERSON_NAME], thanks for booking your stay with us! Details of your Booking…" at bounding box center [164, 335] width 199 height 14
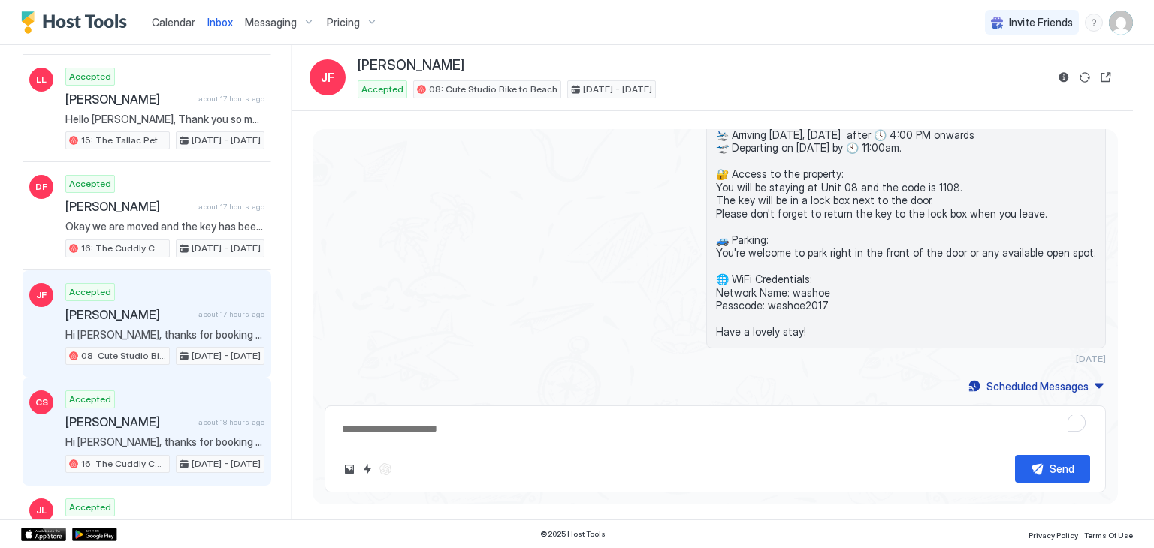
click at [178, 436] on span "Hi [PERSON_NAME], thanks for booking your stay with us! Details of your Booking…" at bounding box center [164, 443] width 199 height 14
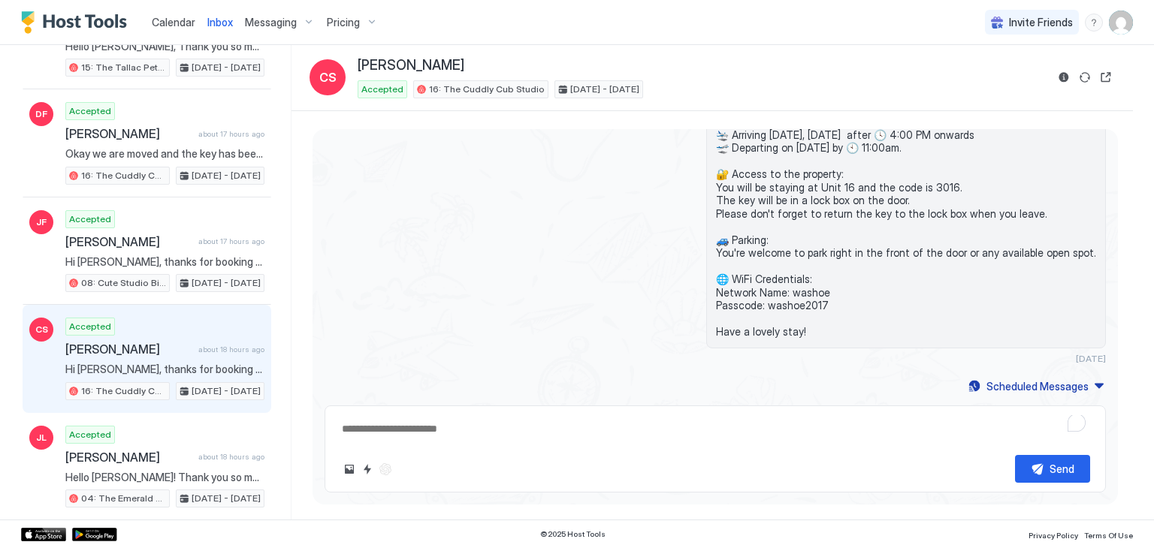
scroll to position [594, 0]
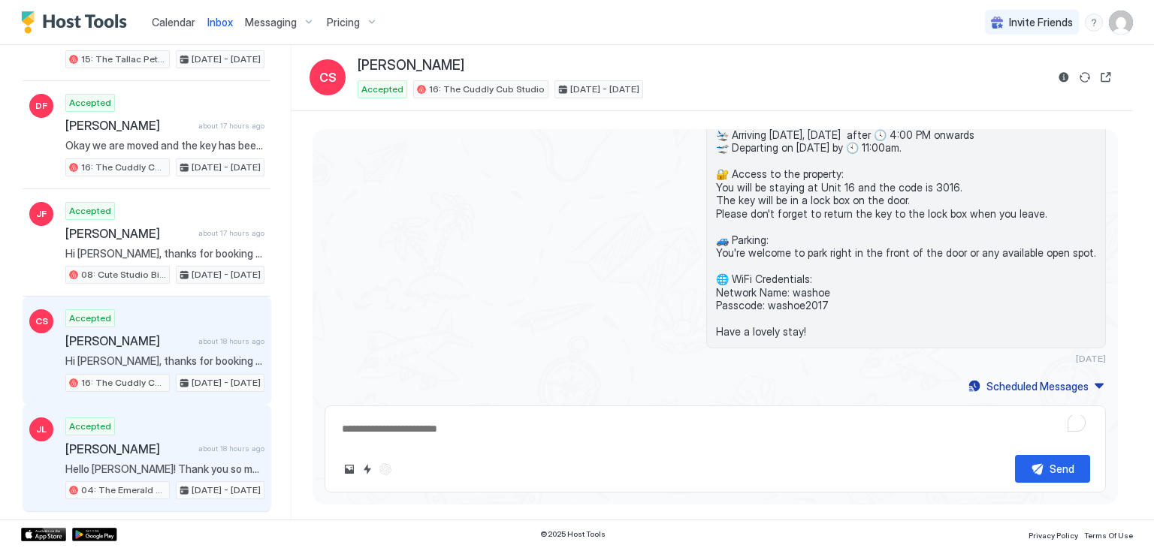
click at [178, 430] on div "Accepted Jonah Lewis about 18 hours ago Hello Jonah! Thank you so much for stay…" at bounding box center [164, 459] width 199 height 83
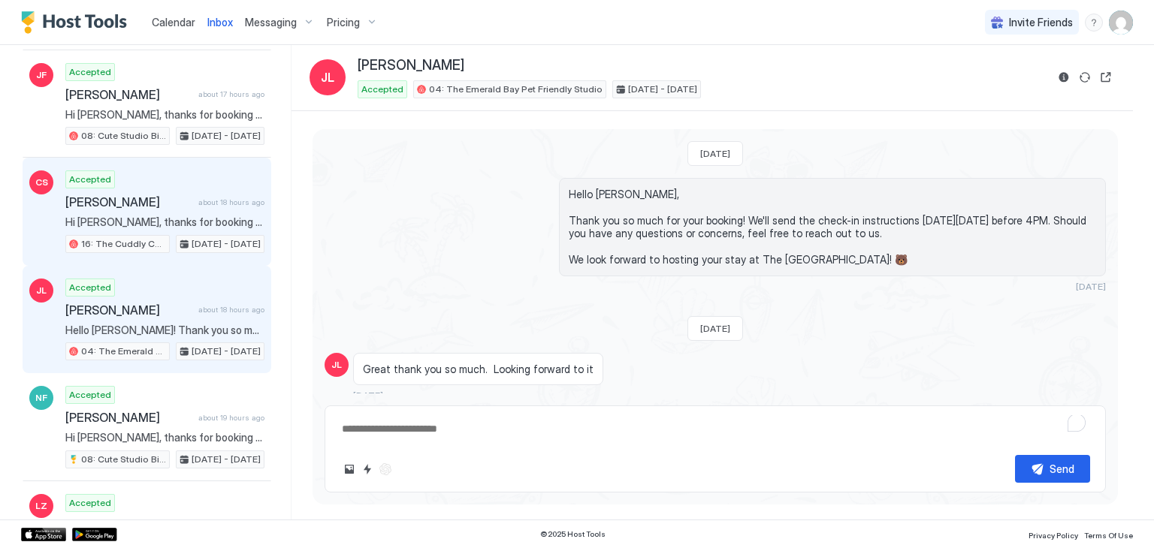
scroll to position [735, 0]
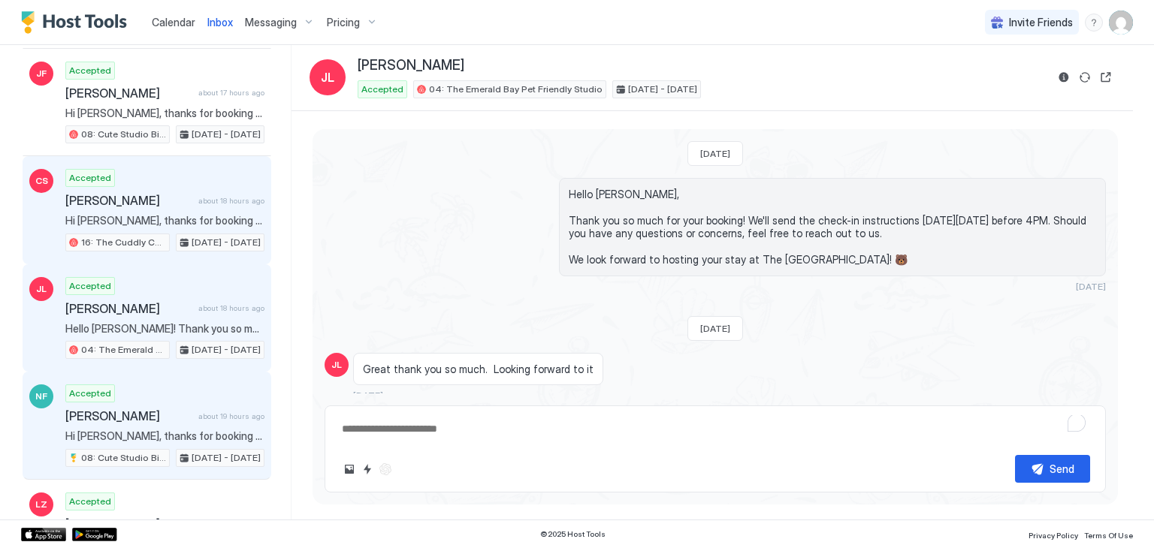
click at [178, 430] on span "Hi [PERSON_NAME], thanks for booking your stay with us! Details of your Booking…" at bounding box center [164, 437] width 199 height 14
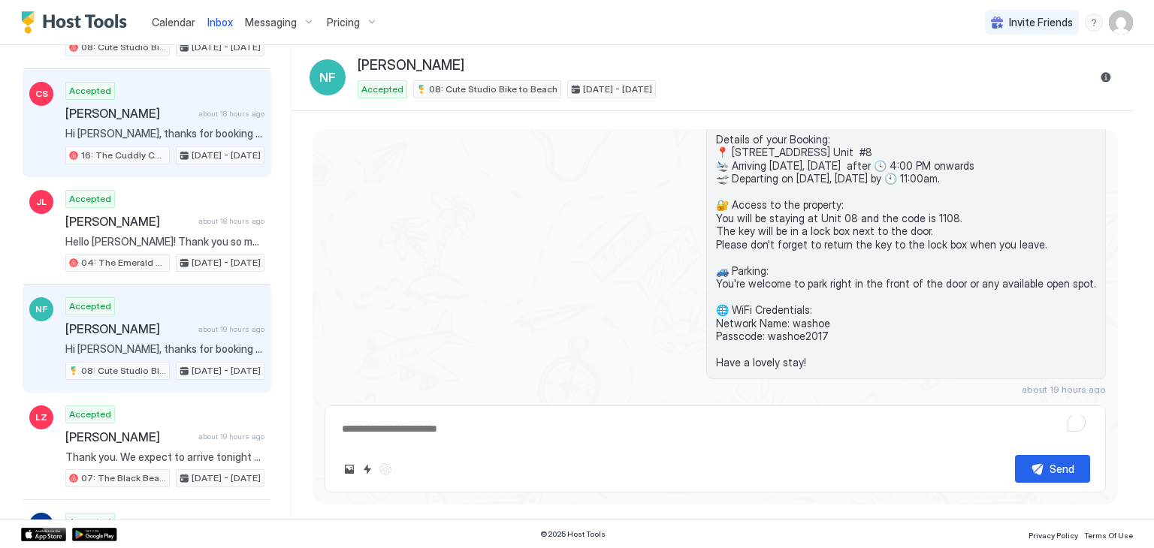
scroll to position [829, 0]
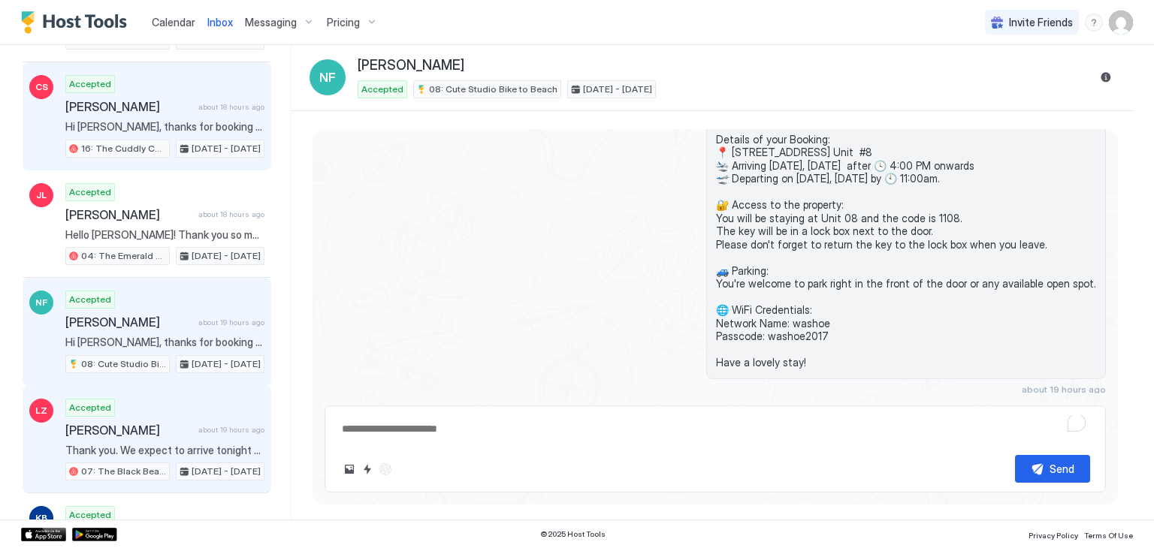
click at [178, 430] on div "Accepted Leo Zhou about 19 hours ago Thank you. We expect to arrive tonight abo…" at bounding box center [164, 440] width 199 height 83
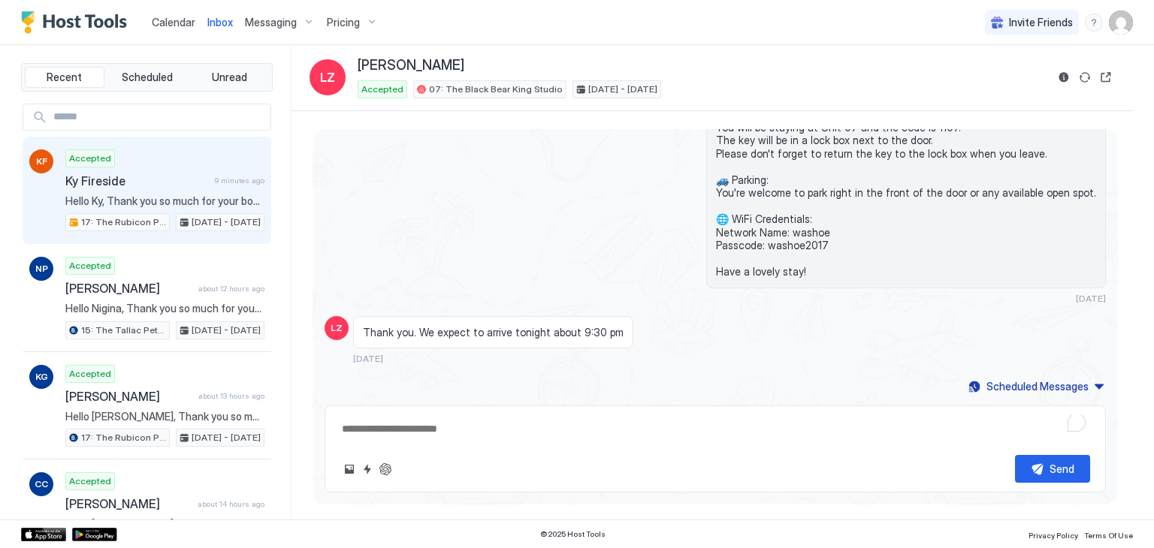
click at [159, 195] on span "Hello Ky, Thank you so much for your booking! We'll send the check-in instructi…" at bounding box center [164, 202] width 199 height 14
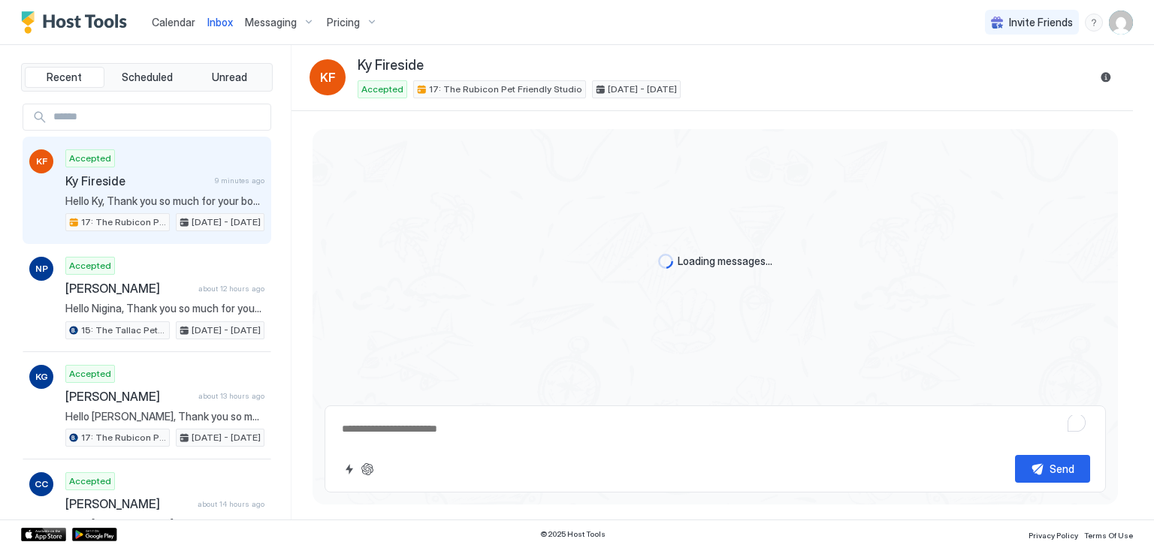
type textarea "*"
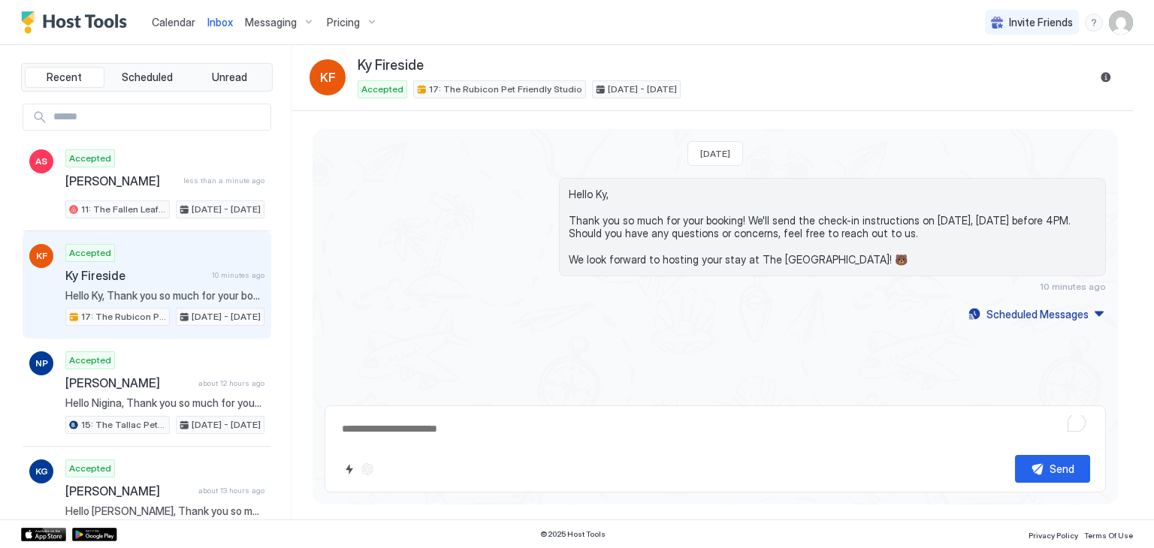
type textarea "*"
click at [181, 22] on span "Calendar" at bounding box center [174, 22] width 44 height 13
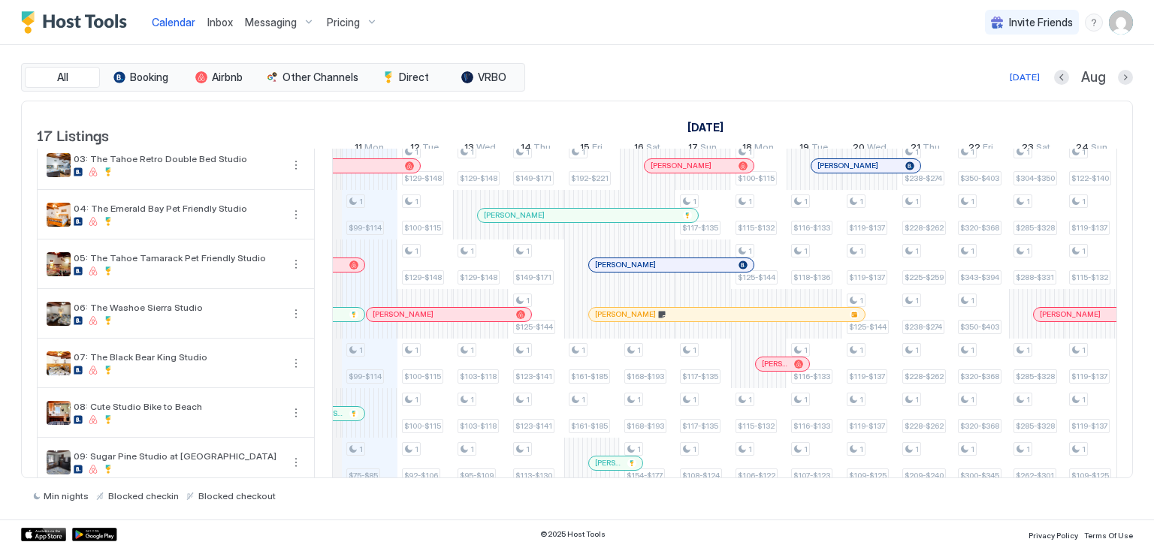
scroll to position [108, 0]
click at [383, 276] on div "1 $80-$89 1 $99-$114 1 $99-$114 1 $75-$85 1 $70-$80 1 $82-$94 1 $250-$403 1 $80…" at bounding box center [1009, 462] width 3002 height 842
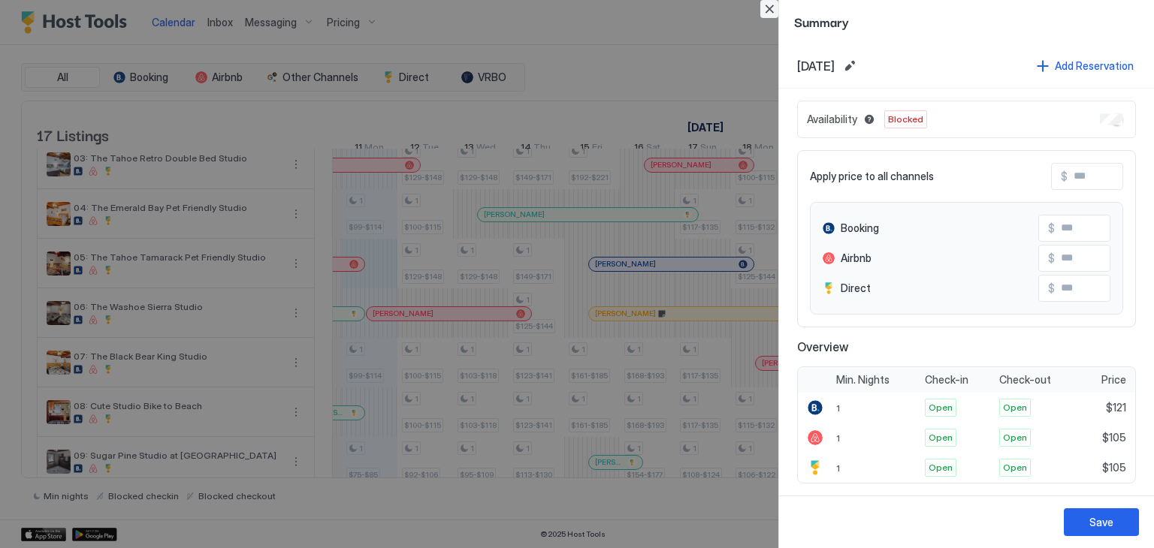
click at [772, 14] on button "Close" at bounding box center [769, 9] width 18 height 18
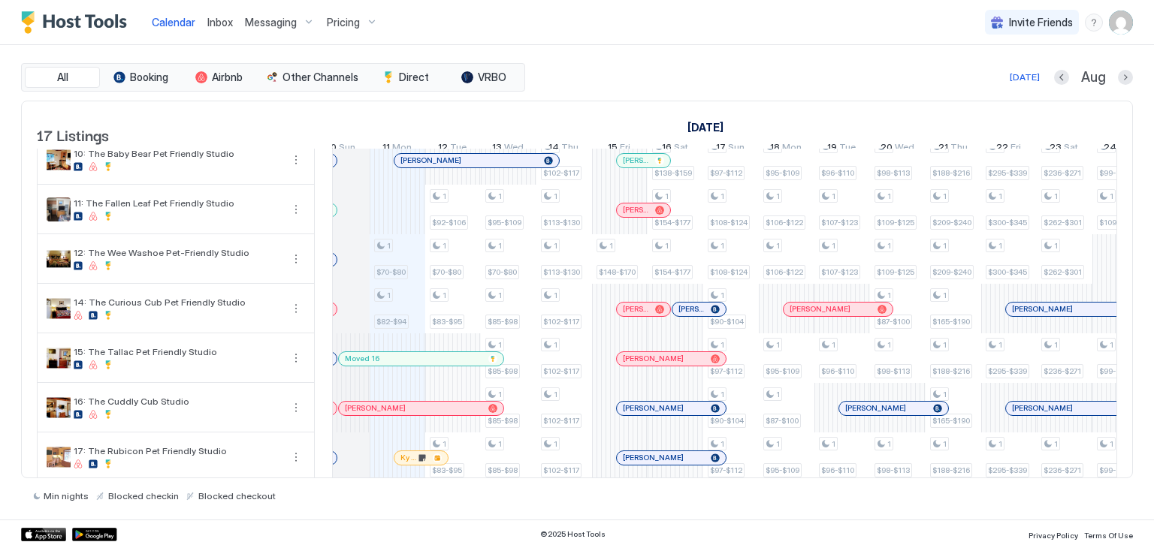
scroll to position [533, 0]
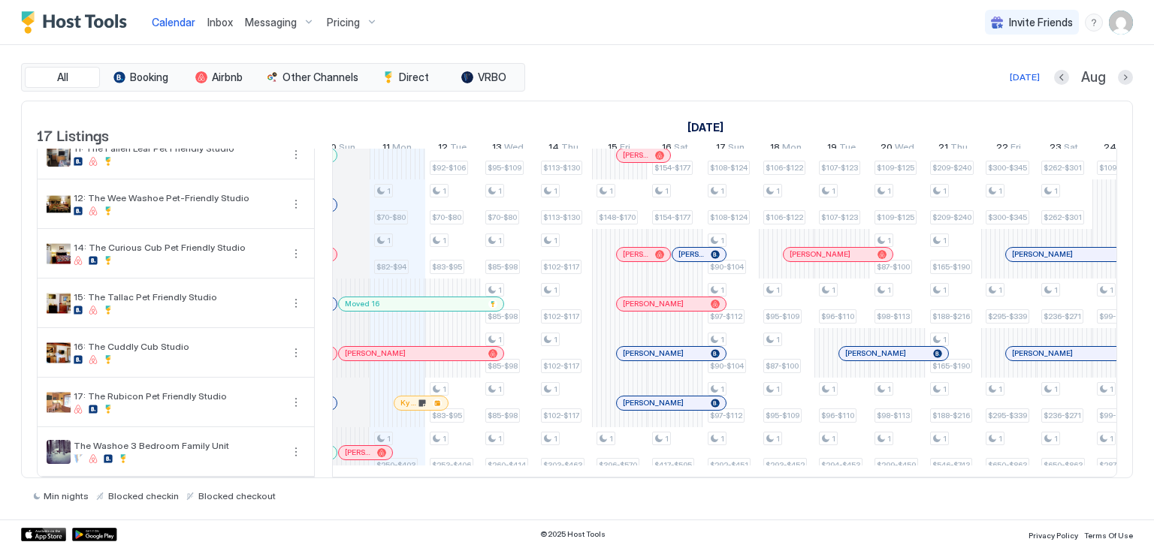
click at [406, 397] on div at bounding box center [406, 403] width 12 height 12
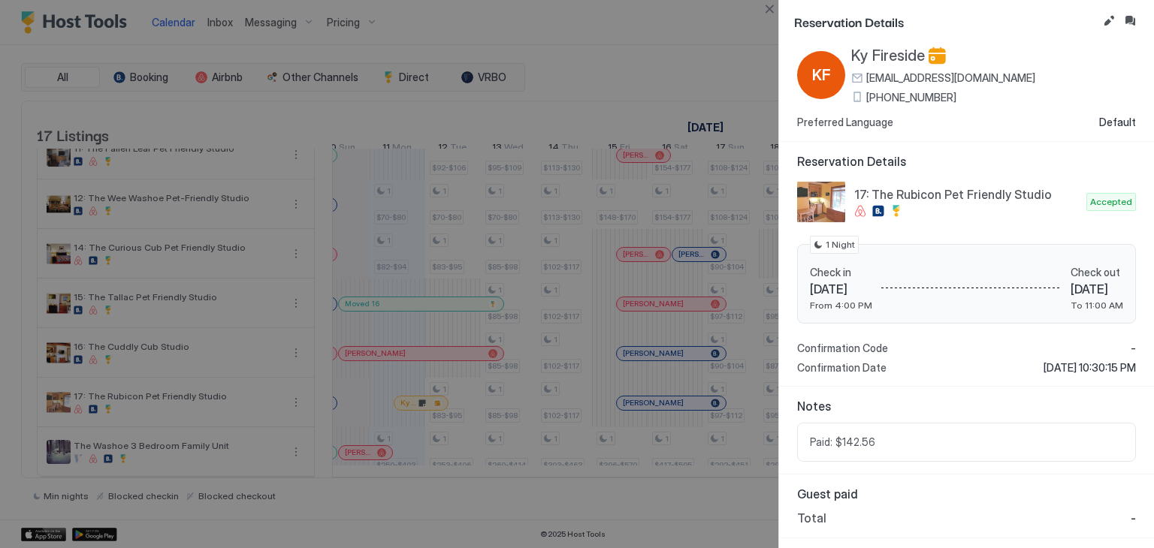
scroll to position [0, 0]
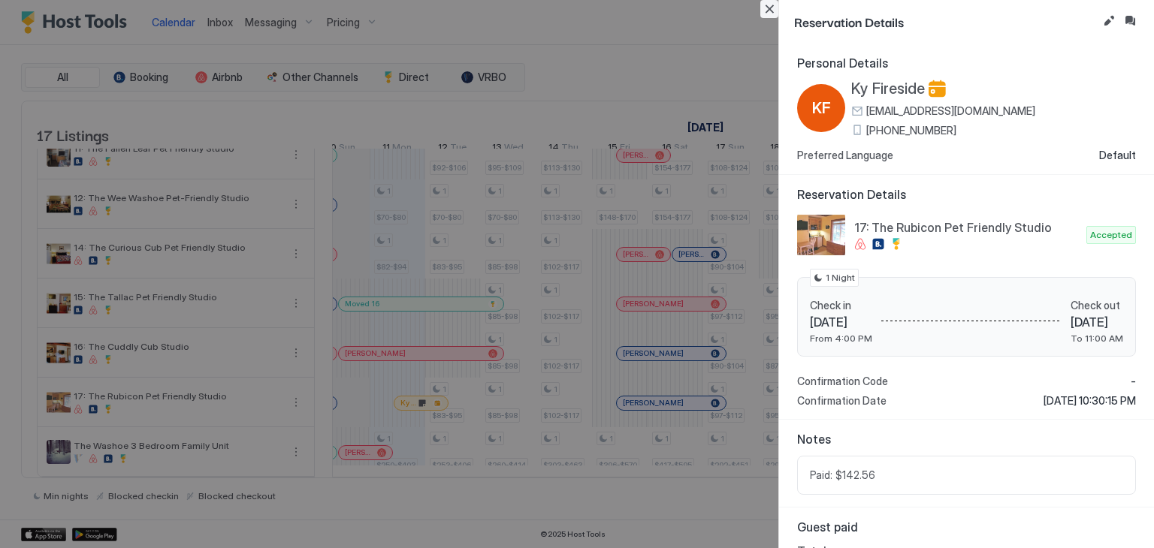
click at [774, 10] on button "Close" at bounding box center [769, 9] width 18 height 18
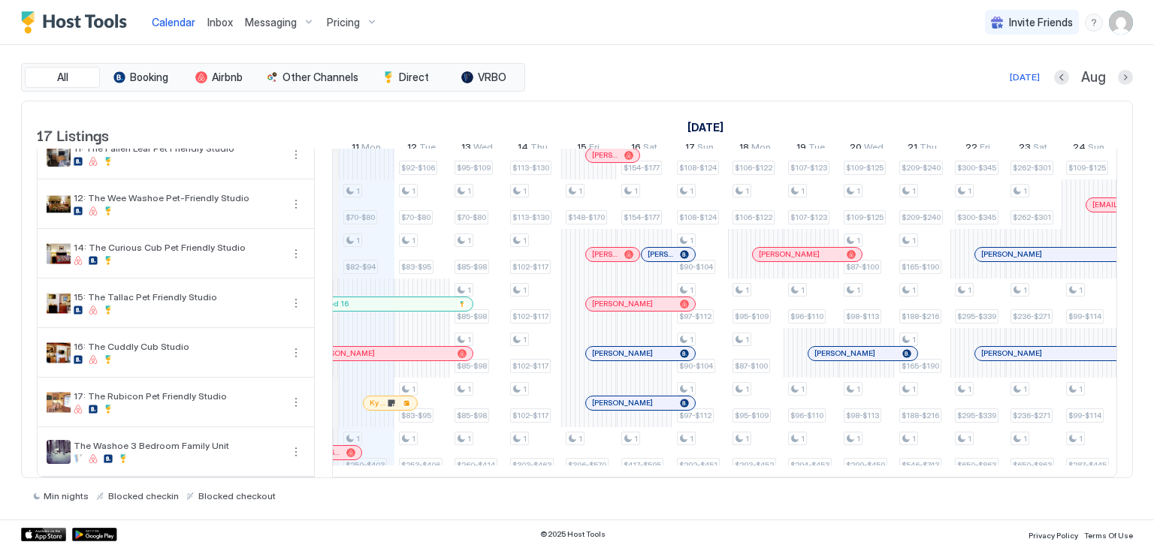
scroll to position [0, 829]
click at [216, 20] on span "Inbox" at bounding box center [220, 22] width 26 height 13
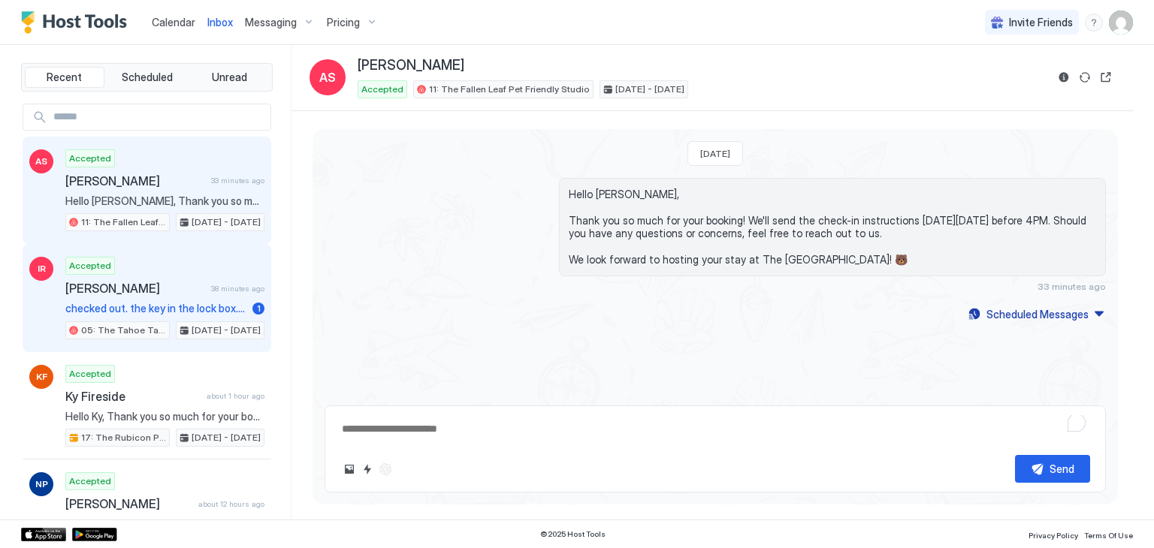
click at [155, 289] on span "[PERSON_NAME]" at bounding box center [135, 288] width 140 height 15
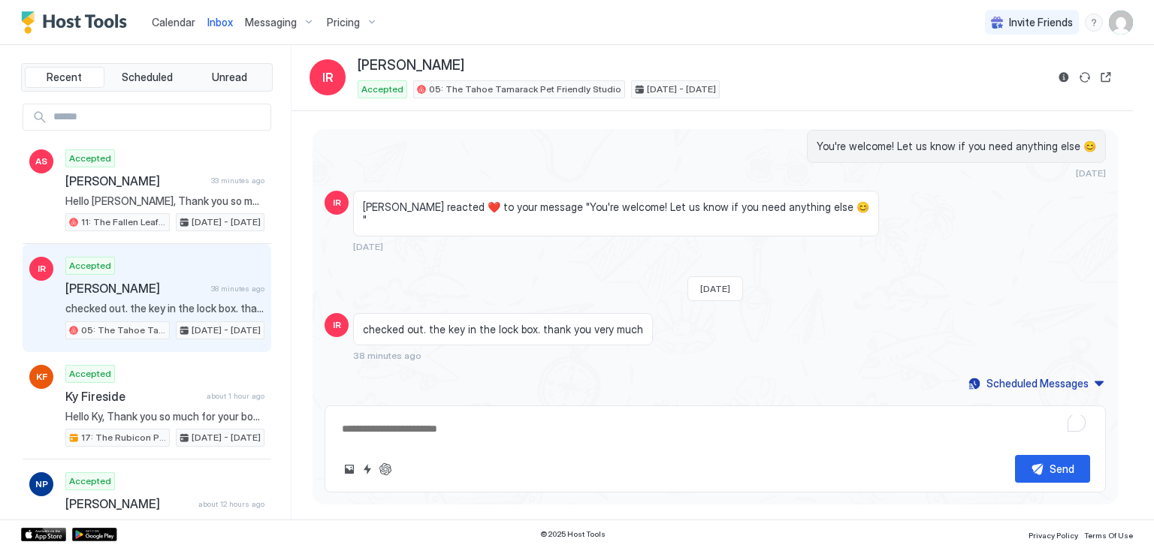
scroll to position [775, 0]
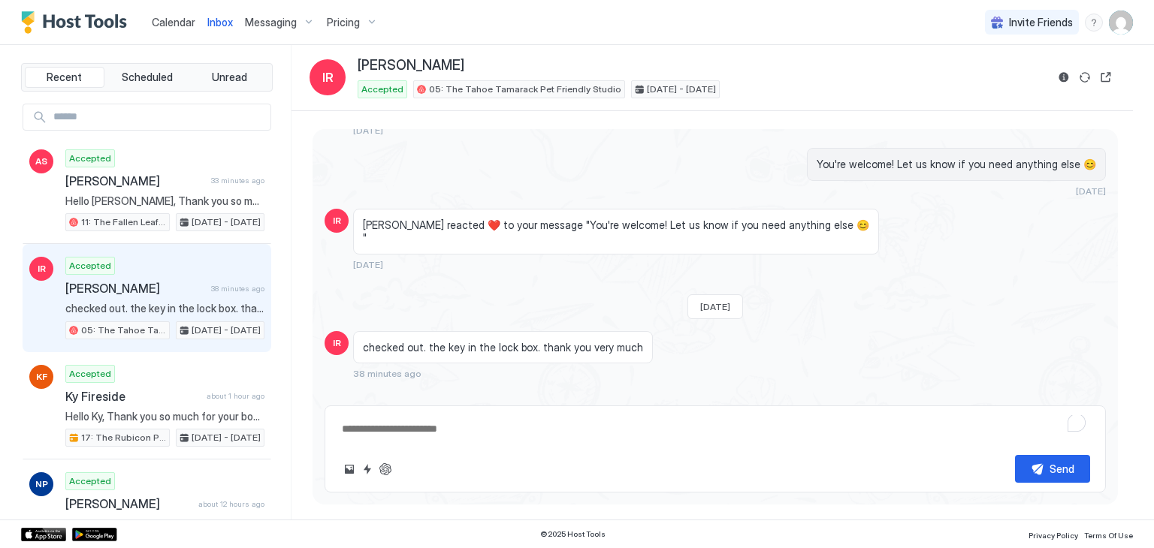
click at [574, 343] on div "checked out. the key in the lock box. thank you very much" at bounding box center [503, 347] width 300 height 33
click at [580, 430] on textarea "To enrich screen reader interactions, please activate Accessibility in Grammarl…" at bounding box center [715, 429] width 750 height 28
click at [453, 426] on textarea "To enrich screen reader interactions, please activate Accessibility in Grammarl…" at bounding box center [715, 429] width 750 height 28
paste textarea "**********"
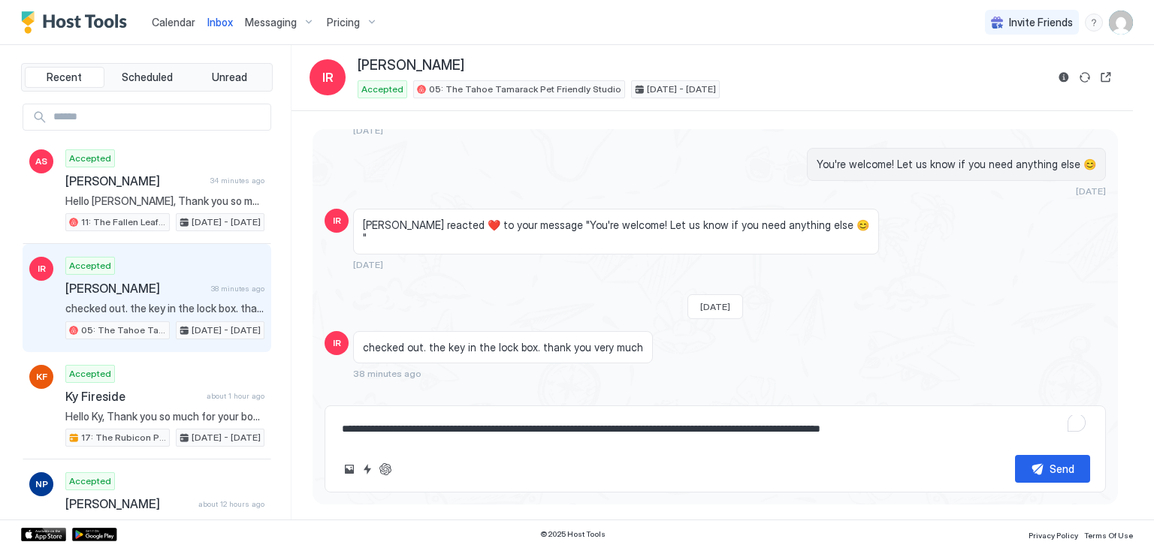
type textarea "*"
type textarea "**********"
click at [380, 429] on textarea "**********" at bounding box center [715, 429] width 750 height 28
click at [379, 429] on textarea "**********" at bounding box center [715, 429] width 750 height 28
type textarea "*"
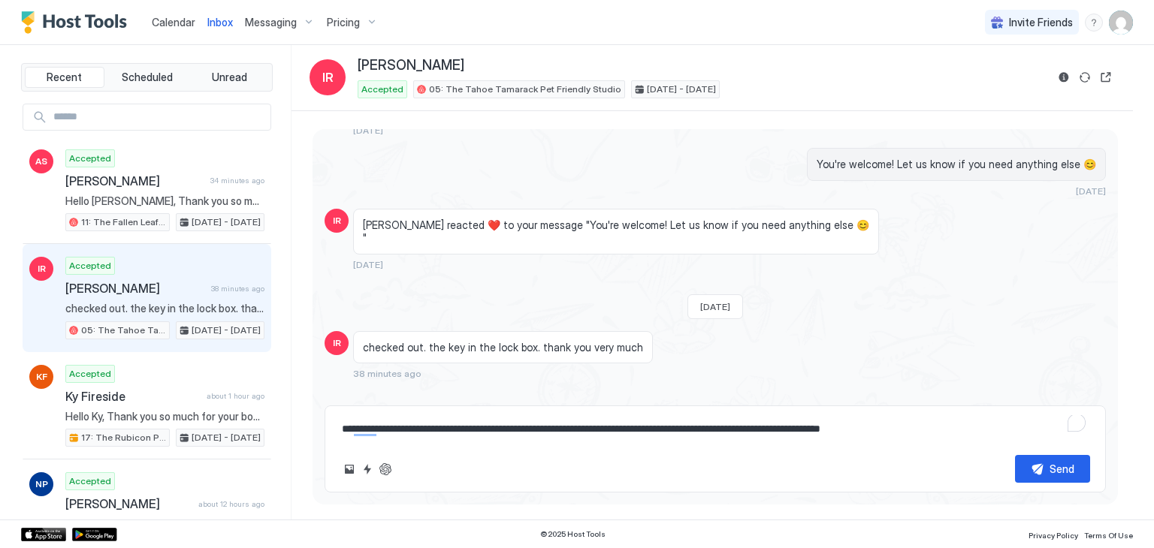
type textarea "**********"
type textarea "*"
type textarea "**********"
type textarea "*"
type textarea "**********"
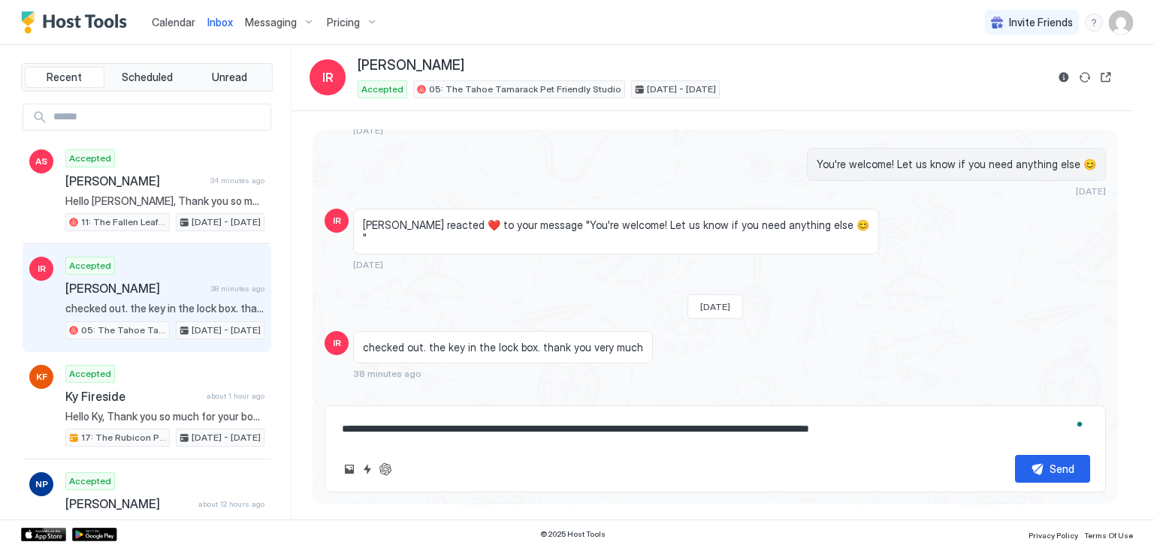
type textarea "*"
type textarea "**********"
type textarea "*"
type textarea "**********"
type textarea "*"
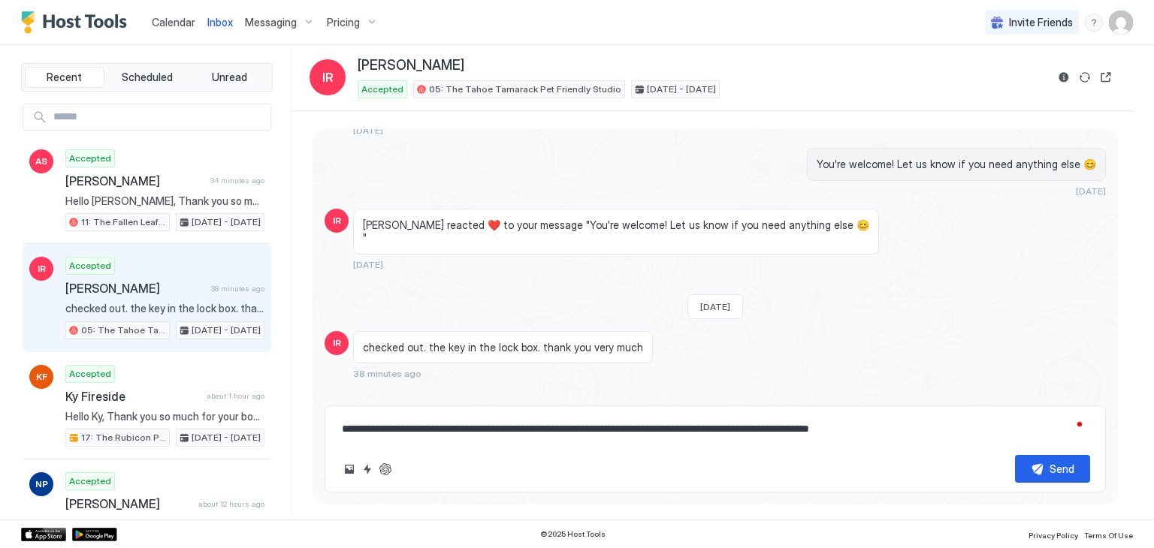
type textarea "**********"
type textarea "*"
type textarea "**********"
type textarea "*"
type textarea "**********"
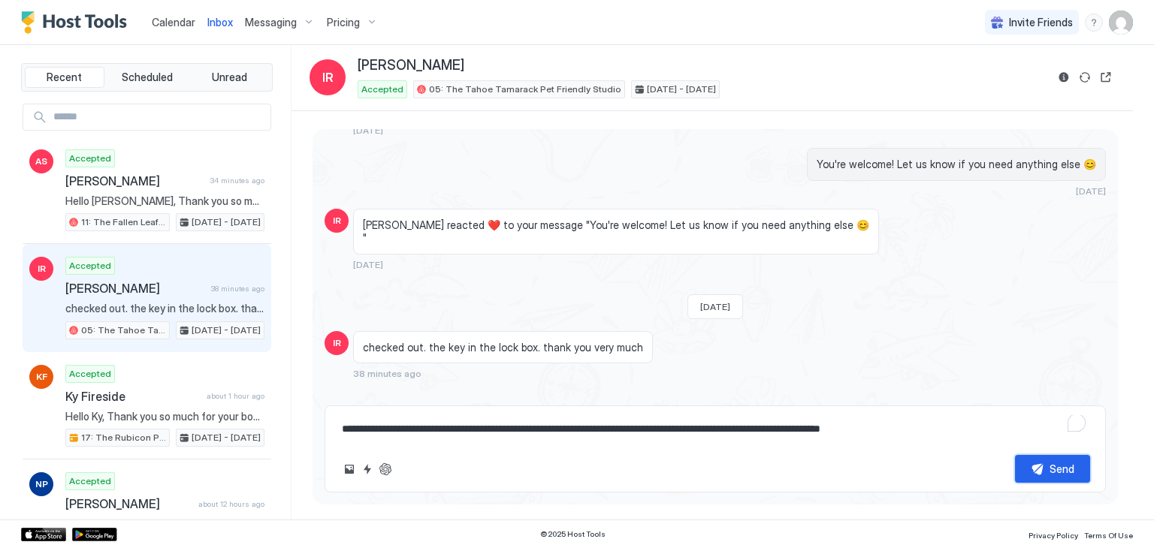
click at [1032, 479] on button "Send" at bounding box center [1052, 469] width 75 height 28
type textarea "*"
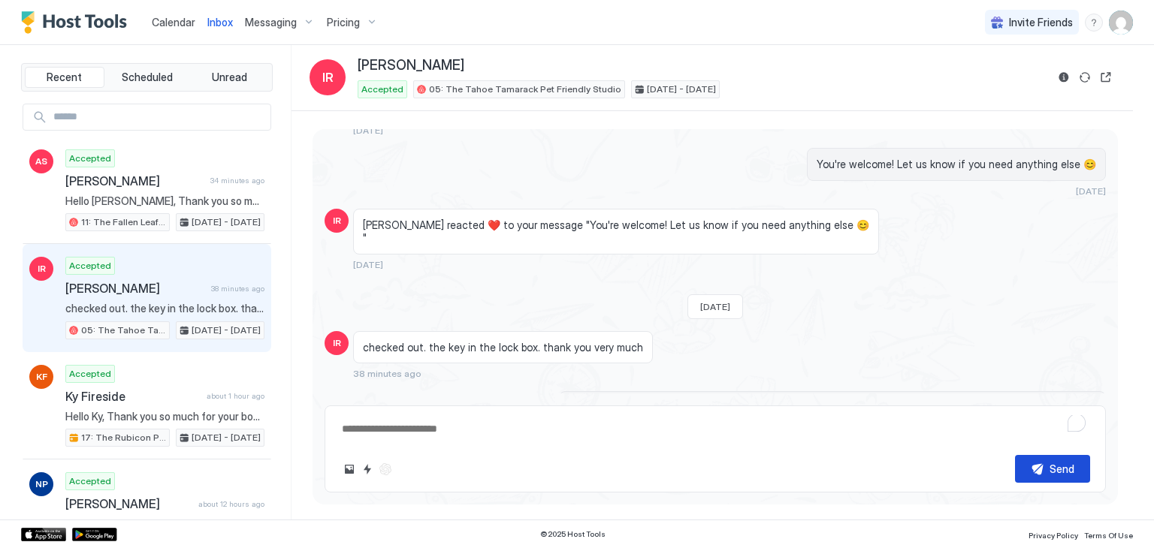
scroll to position [849, 0]
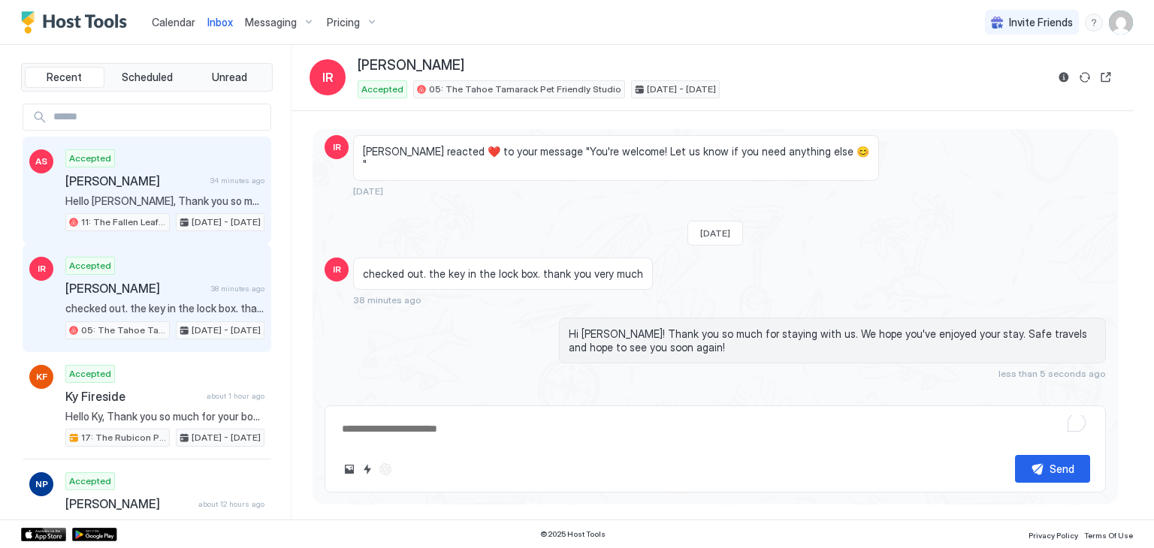
click at [220, 186] on div "Alison Simard 34 minutes ago" at bounding box center [164, 181] width 199 height 15
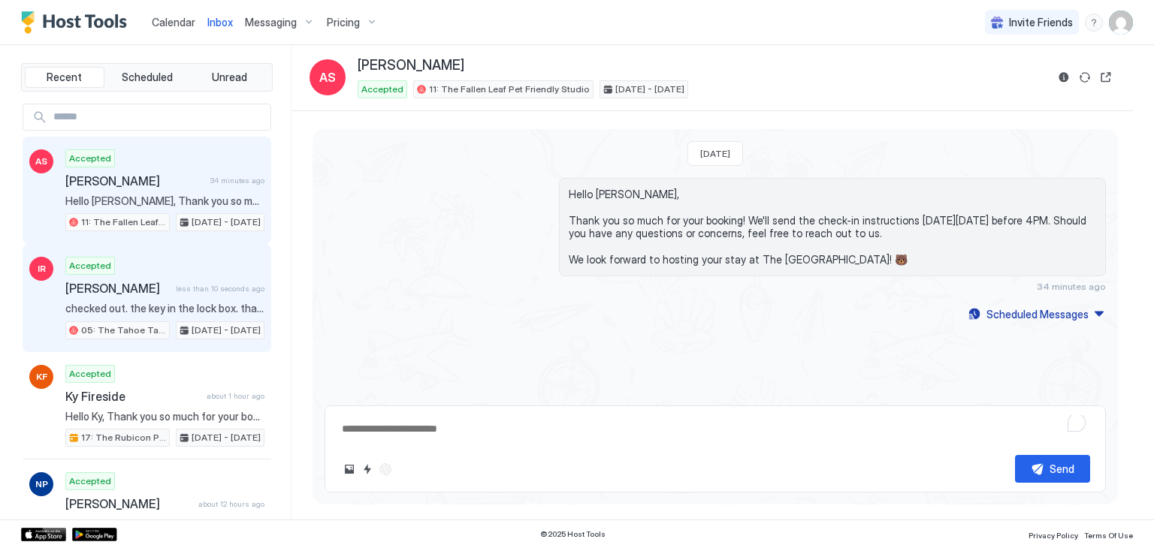
click at [167, 315] on div "Accepted Ivan Reyvart less than 10 seconds ago checked out. the key in the lock…" at bounding box center [164, 298] width 199 height 83
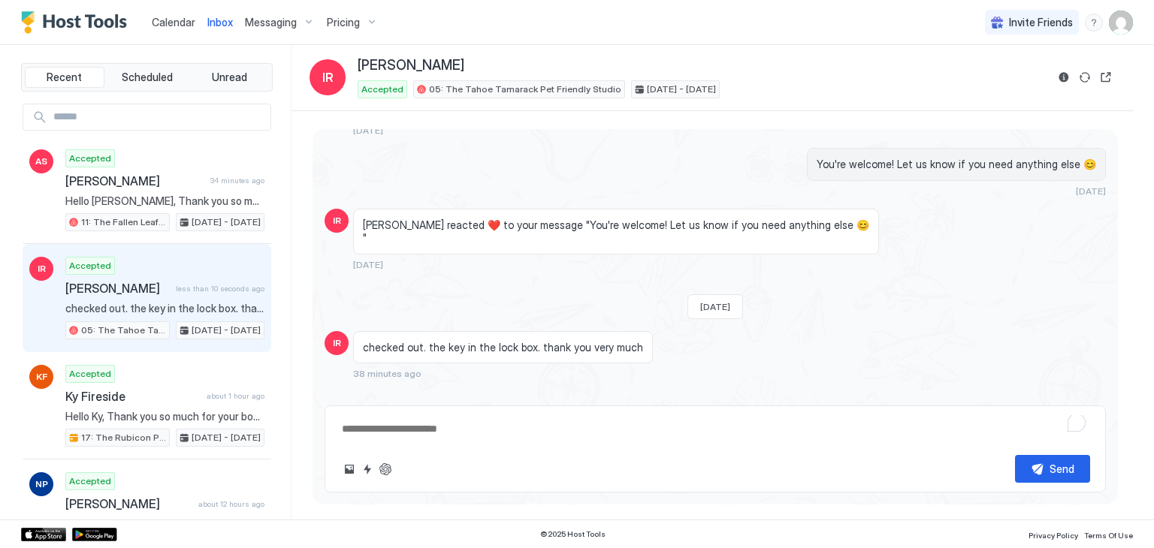
type textarea "*"
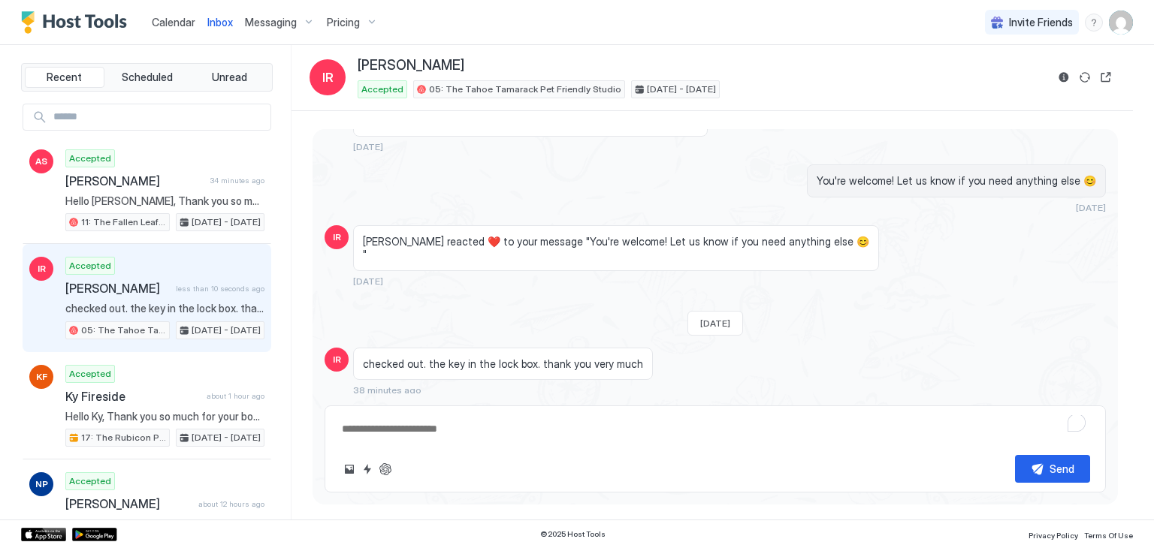
scroll to position [775, 0]
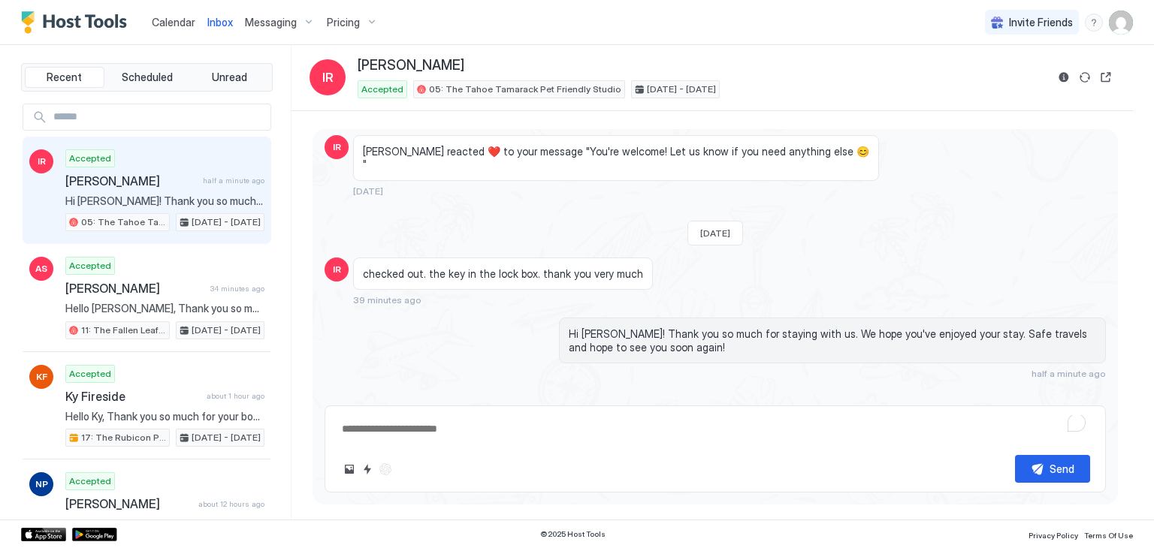
type textarea "*"
